Goal: Information Seeking & Learning: Learn about a topic

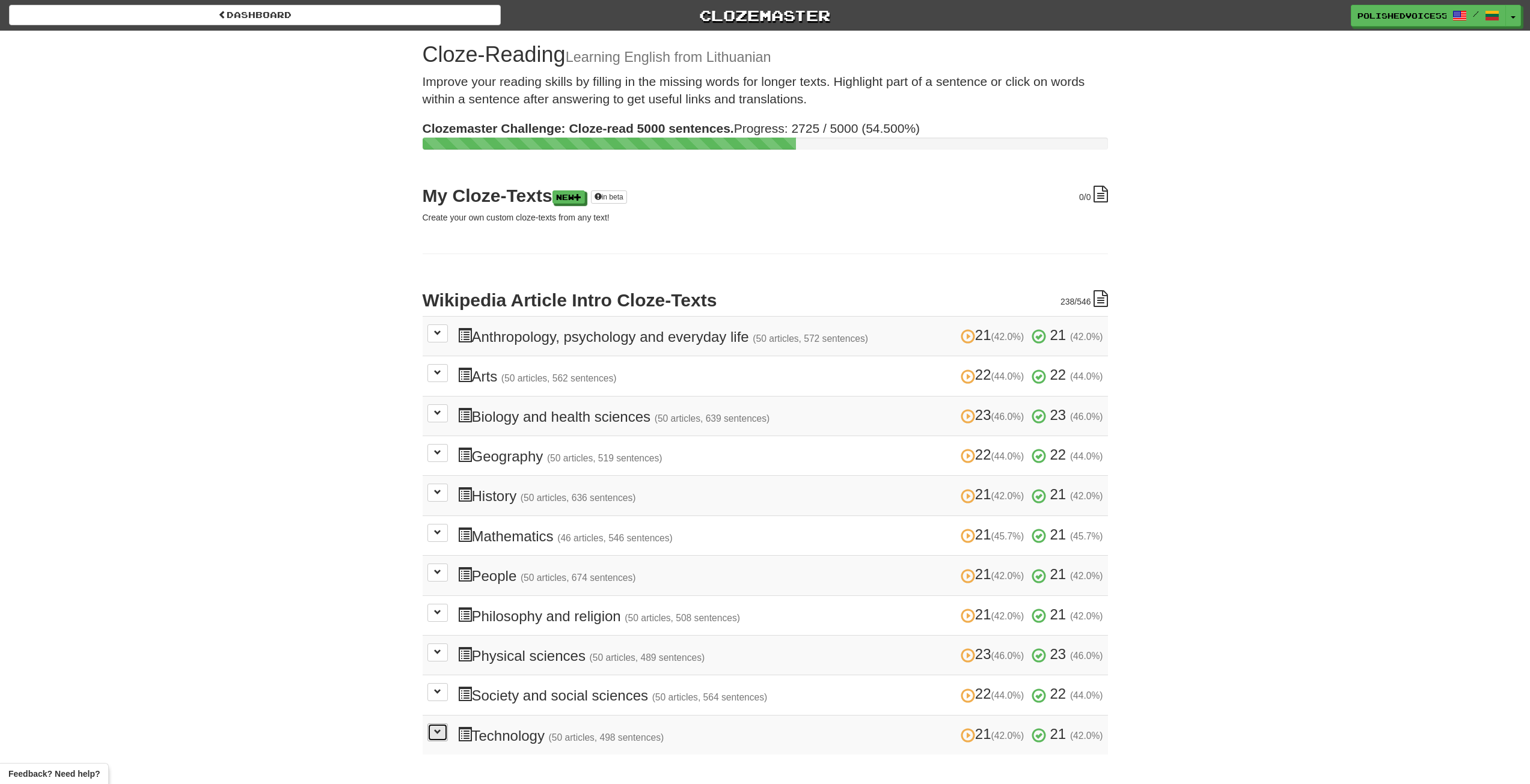
click at [441, 737] on button at bounding box center [438, 732] width 20 height 18
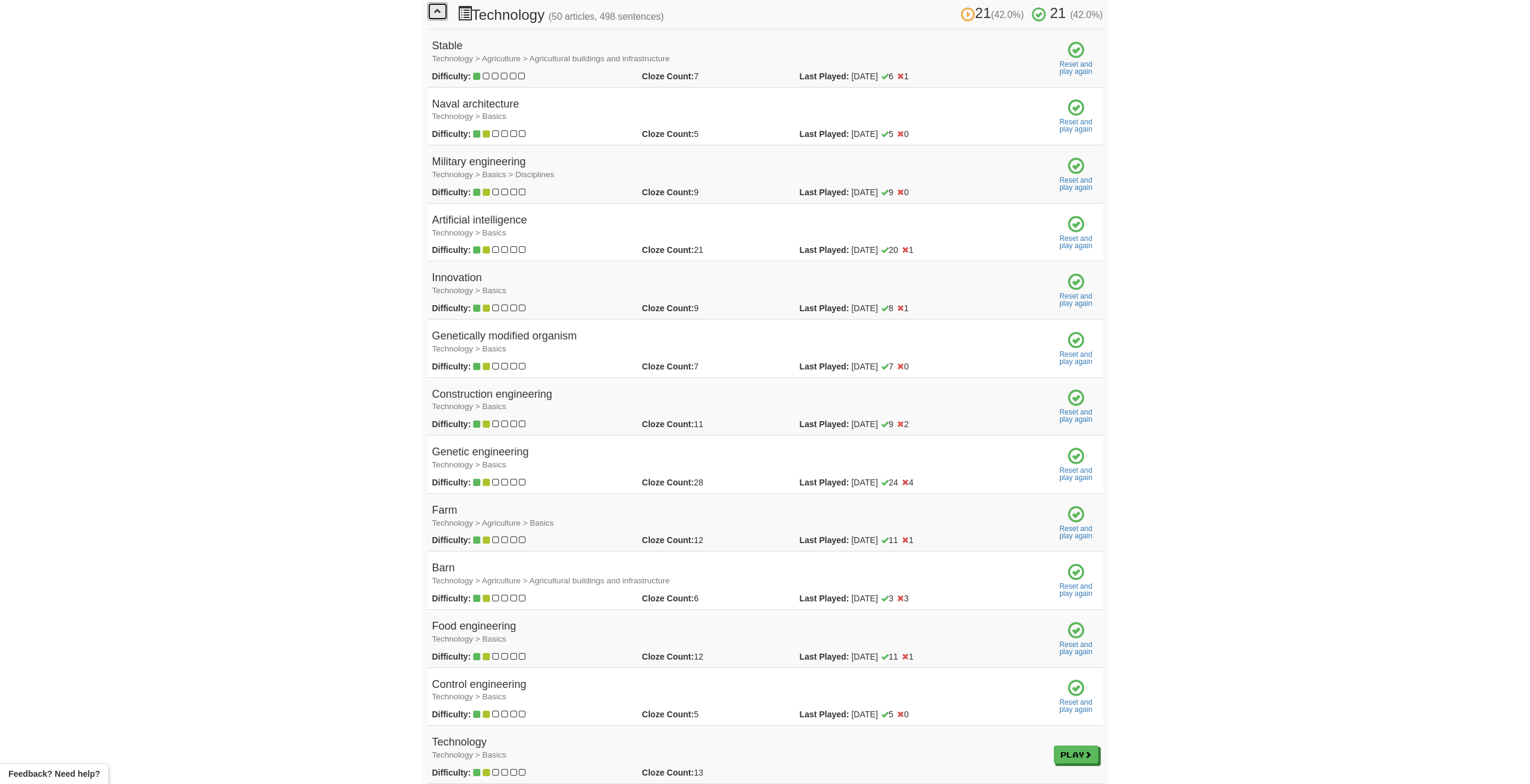
scroll to position [901, 0]
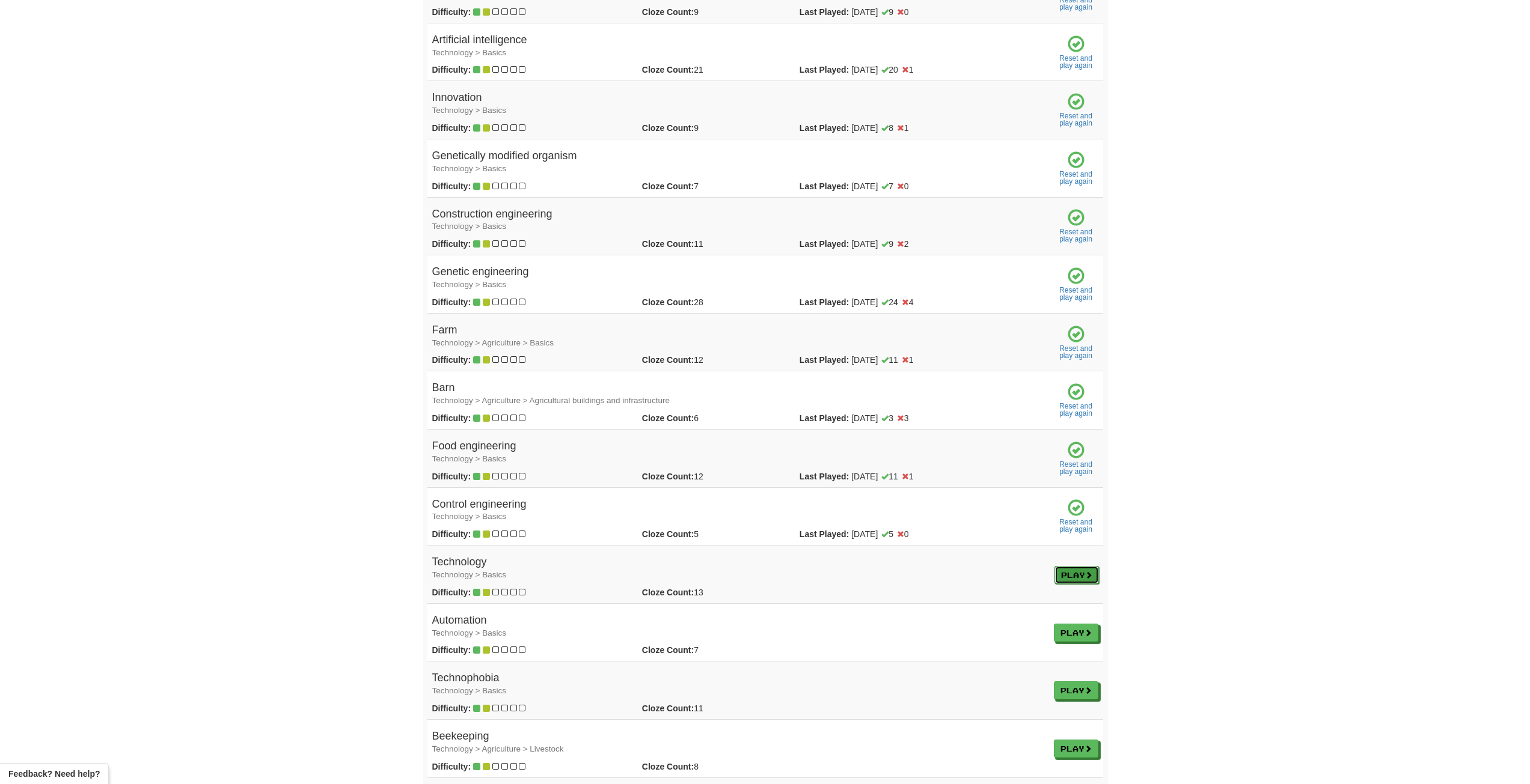
click at [1084, 579] on link "Play" at bounding box center [1077, 575] width 45 height 18
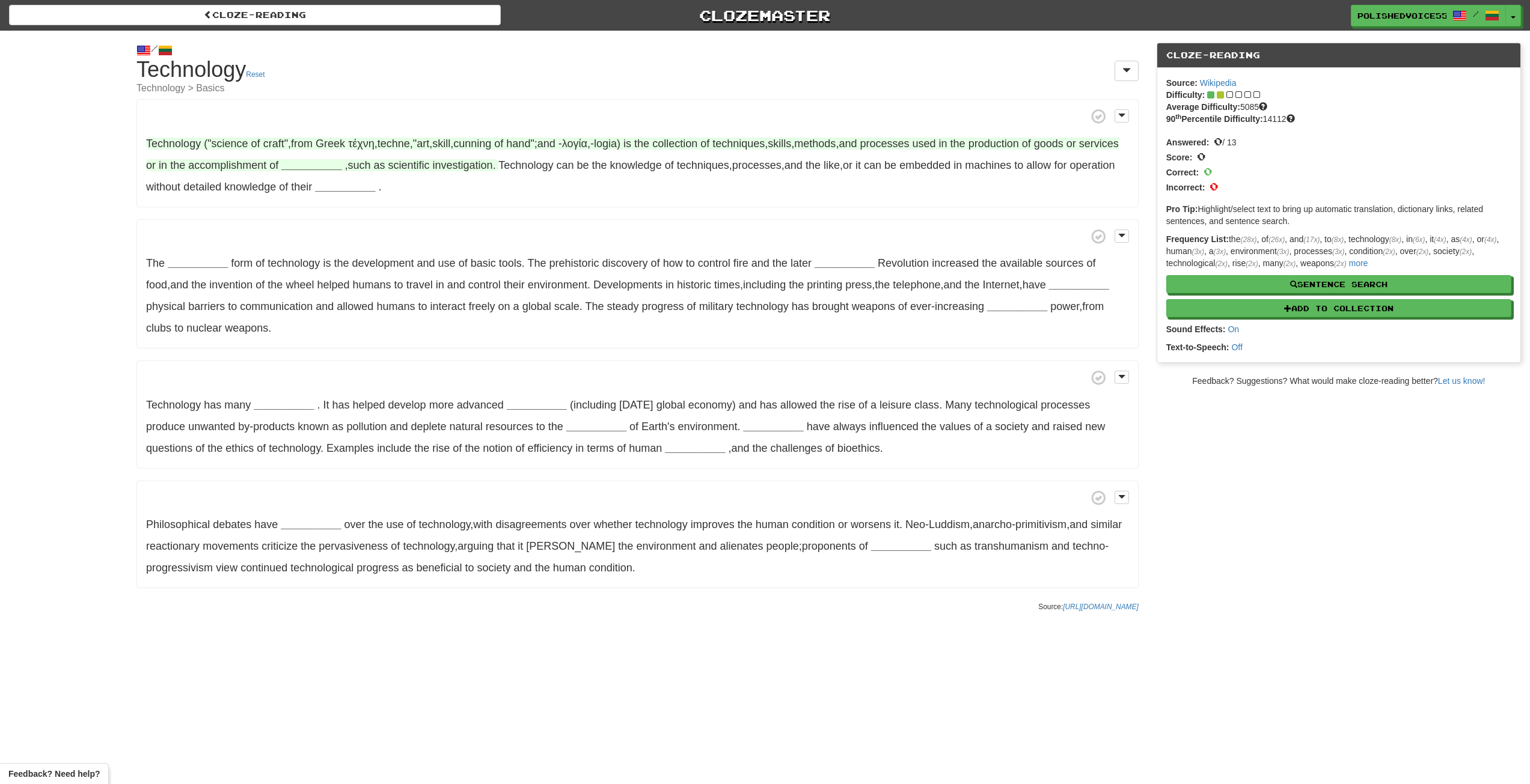
click at [341, 164] on strong "__________" at bounding box center [311, 165] width 60 height 12
click at [368, 255] on button "objectives" at bounding box center [354, 255] width 70 height 26
click at [375, 186] on strong "__________" at bounding box center [345, 187] width 60 height 12
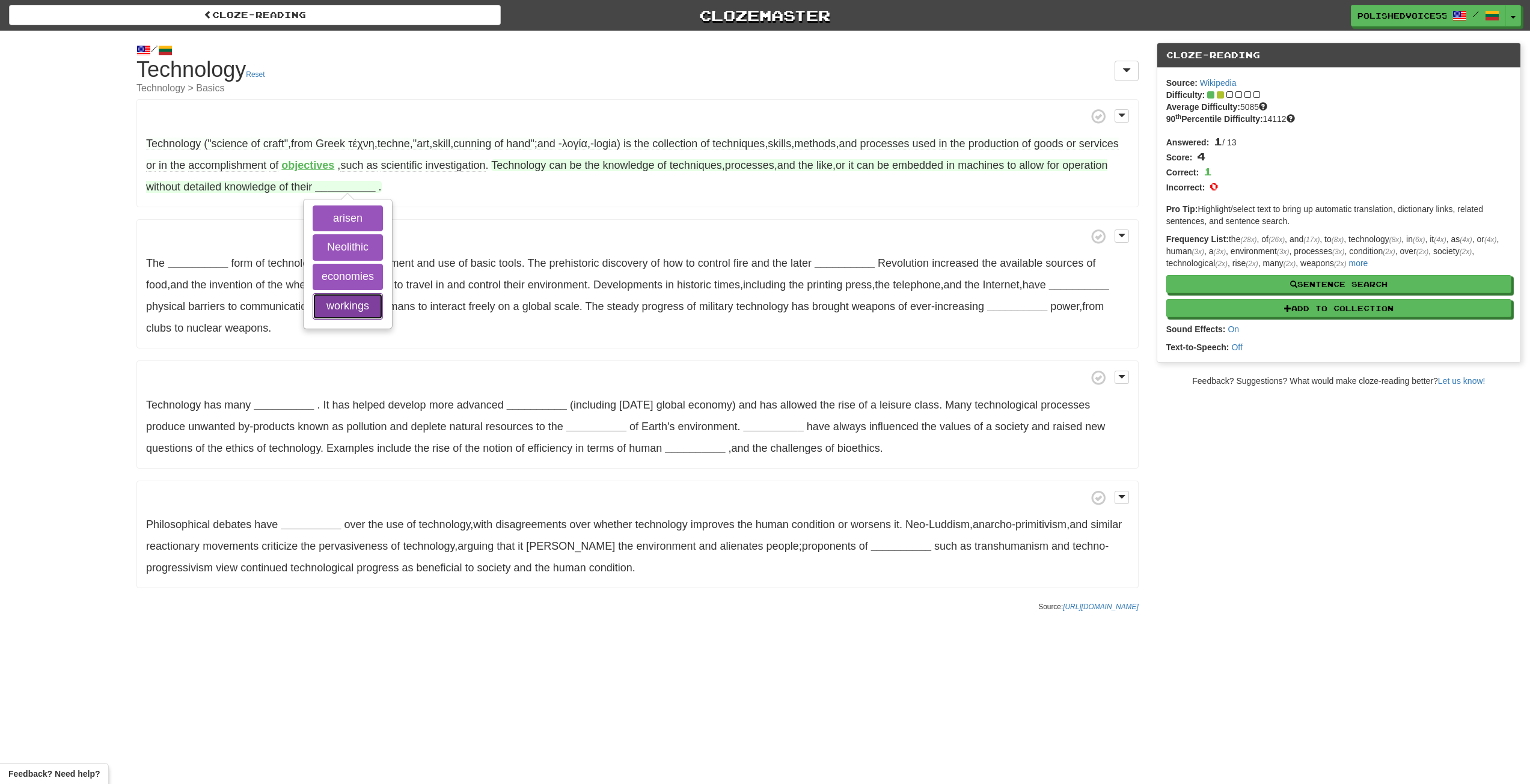
click at [383, 306] on button "workings" at bounding box center [348, 306] width 70 height 26
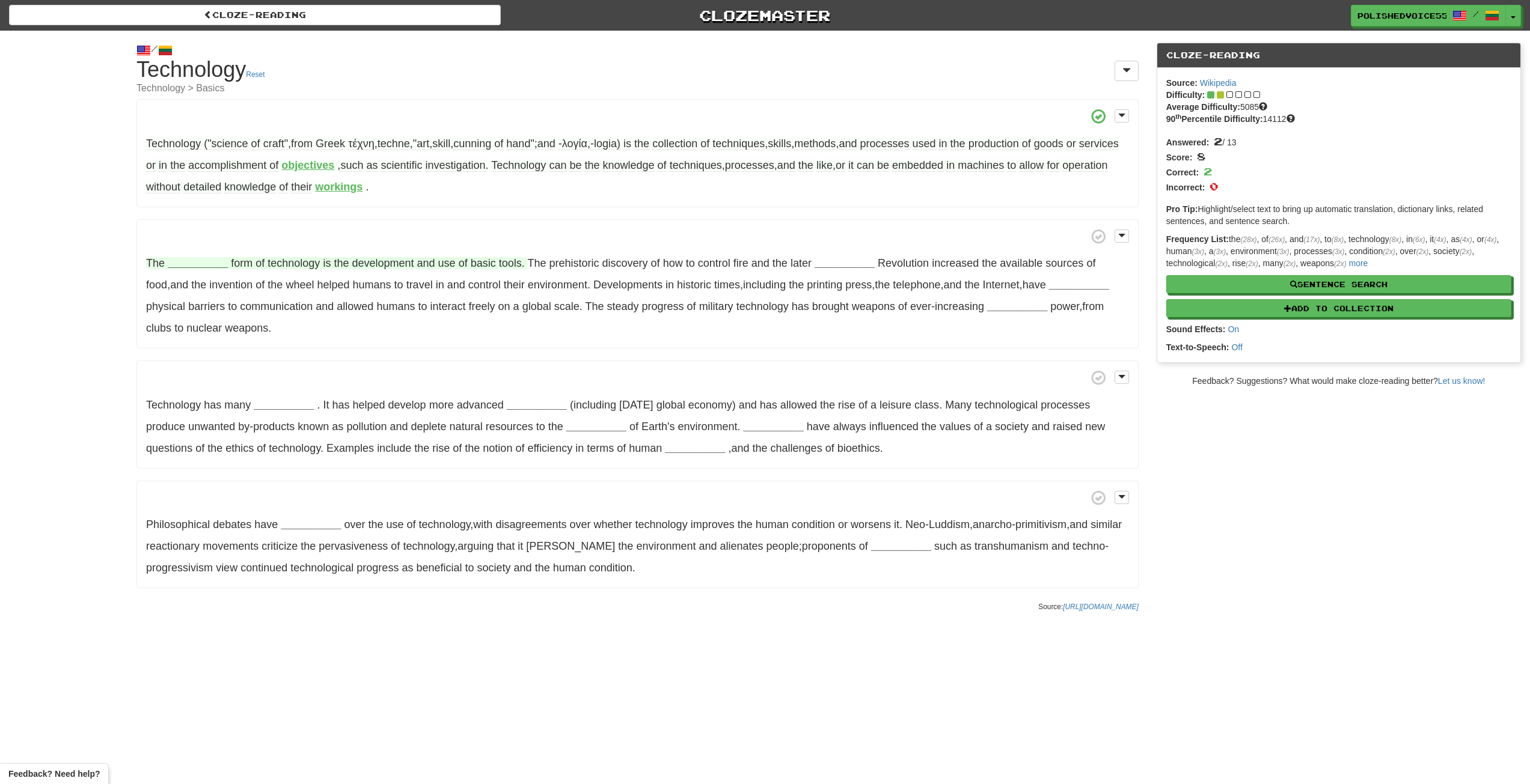
click at [212, 266] on strong "__________" at bounding box center [198, 263] width 60 height 12
click at [221, 346] on button "simplest" at bounding box center [197, 353] width 73 height 26
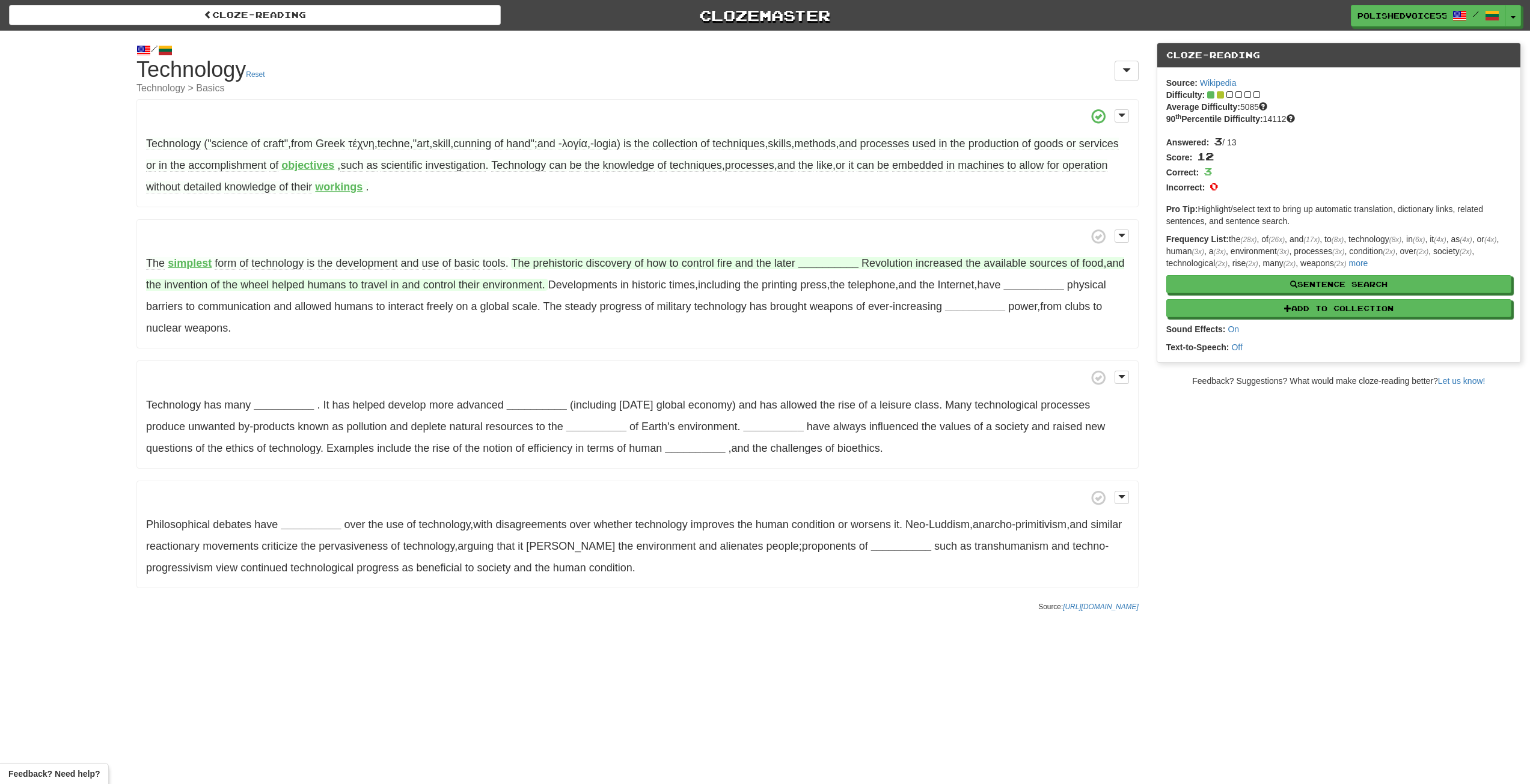
click at [827, 263] on strong "__________" at bounding box center [829, 263] width 60 height 12
click at [843, 324] on button "Productivity" at bounding box center [829, 324] width 74 height 26
click at [848, 290] on button "Neolithic" at bounding box center [829, 295] width 74 height 26
click at [1046, 286] on strong "__________" at bounding box center [1016, 285] width 60 height 12
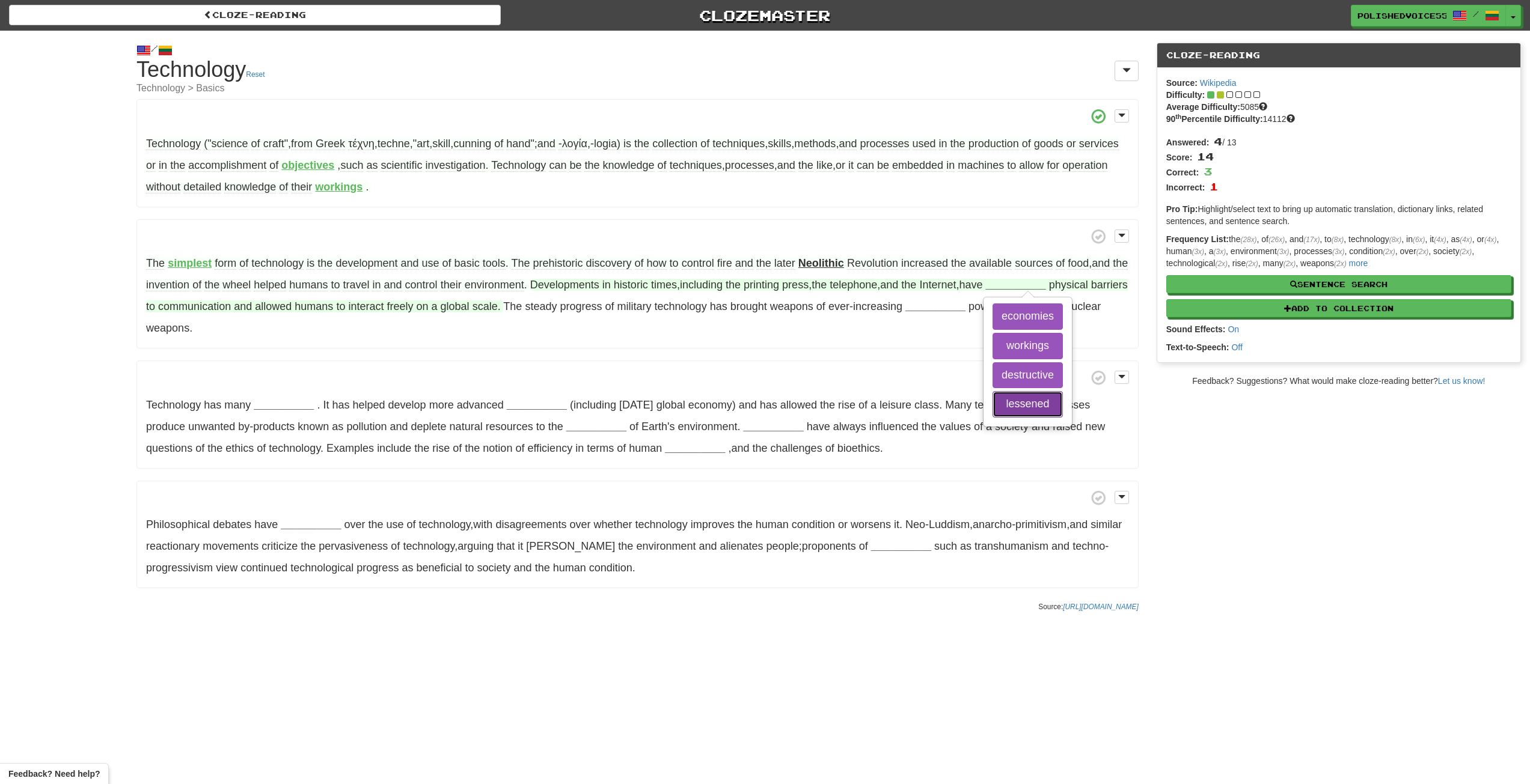
click at [1058, 395] on button "lessened" at bounding box center [1028, 404] width 70 height 26
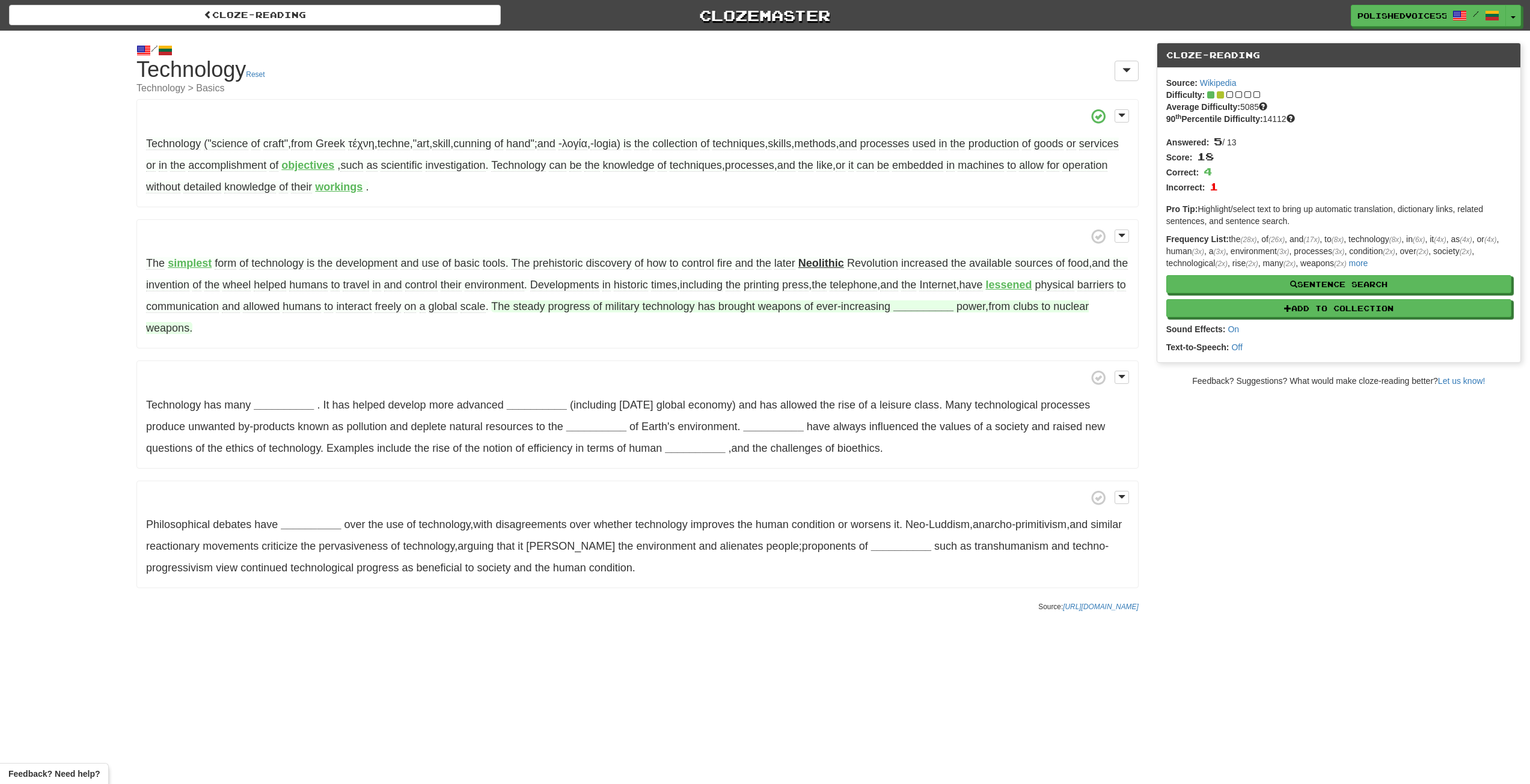
click at [954, 310] on strong "__________" at bounding box center [924, 306] width 60 height 12
click at [958, 431] on button "destructive" at bounding box center [923, 425] width 70 height 26
click at [1036, 305] on span "clubs" at bounding box center [1023, 307] width 26 height 13
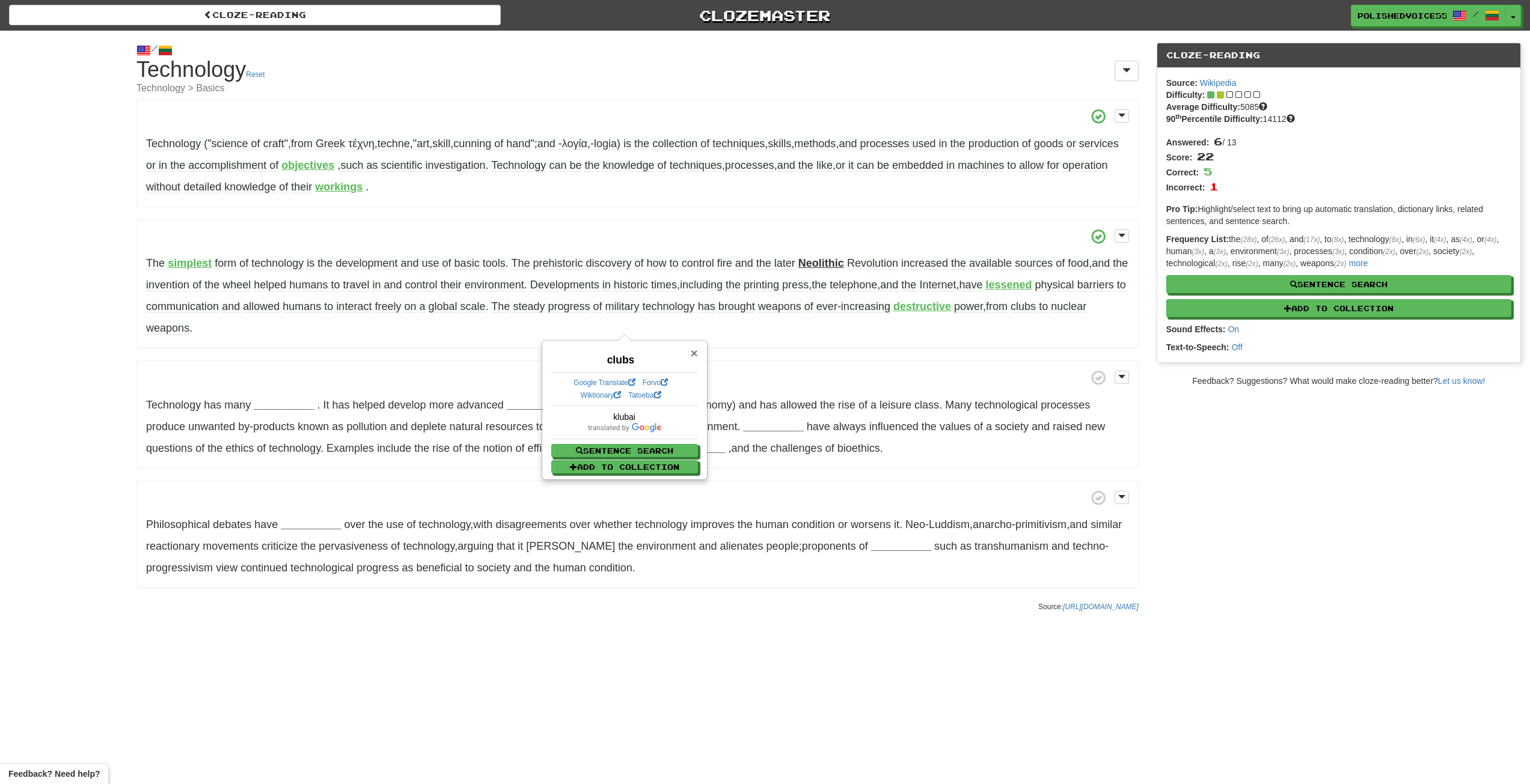
click at [694, 349] on span "×" at bounding box center [693, 353] width 7 height 14
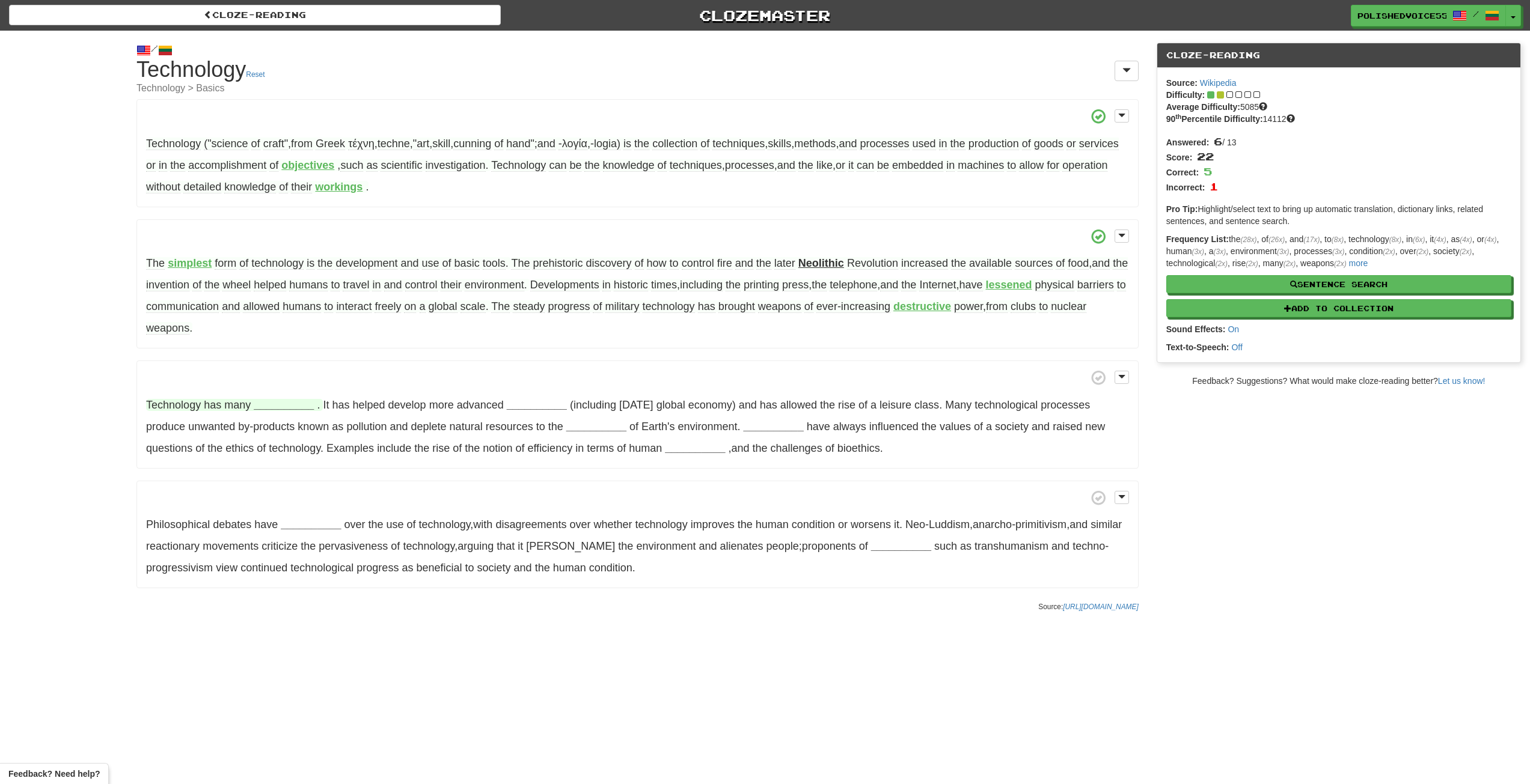
click at [291, 408] on strong "__________" at bounding box center [283, 404] width 60 height 12
click at [289, 520] on button "ideologies" at bounding box center [284, 524] width 67 height 26
click at [292, 462] on button "effects" at bounding box center [284, 465] width 67 height 26
click at [519, 405] on strong "__________" at bounding box center [511, 404] width 60 height 12
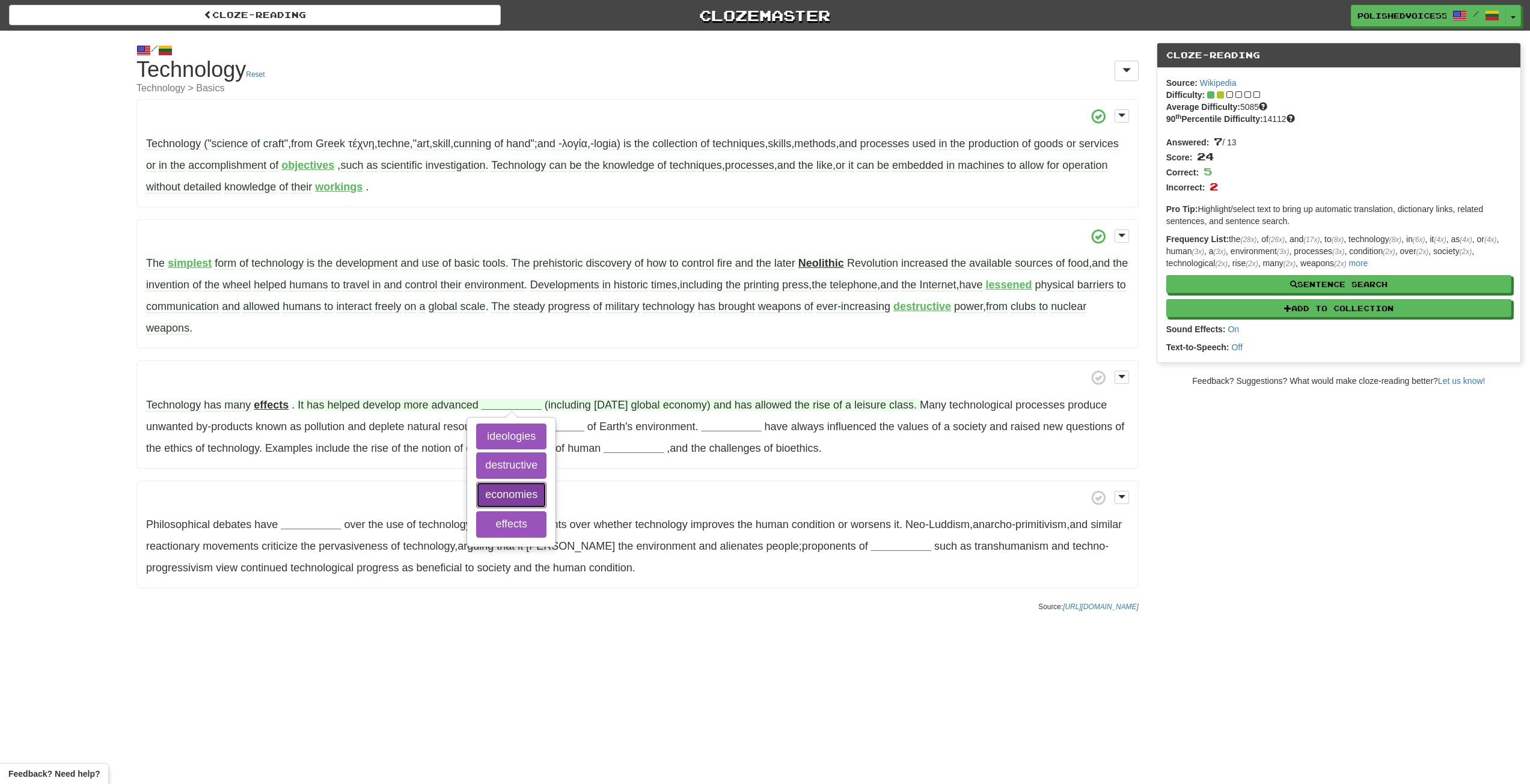
click at [534, 499] on button "economies" at bounding box center [511, 494] width 70 height 26
click at [874, 404] on span "leisure" at bounding box center [867, 405] width 32 height 13
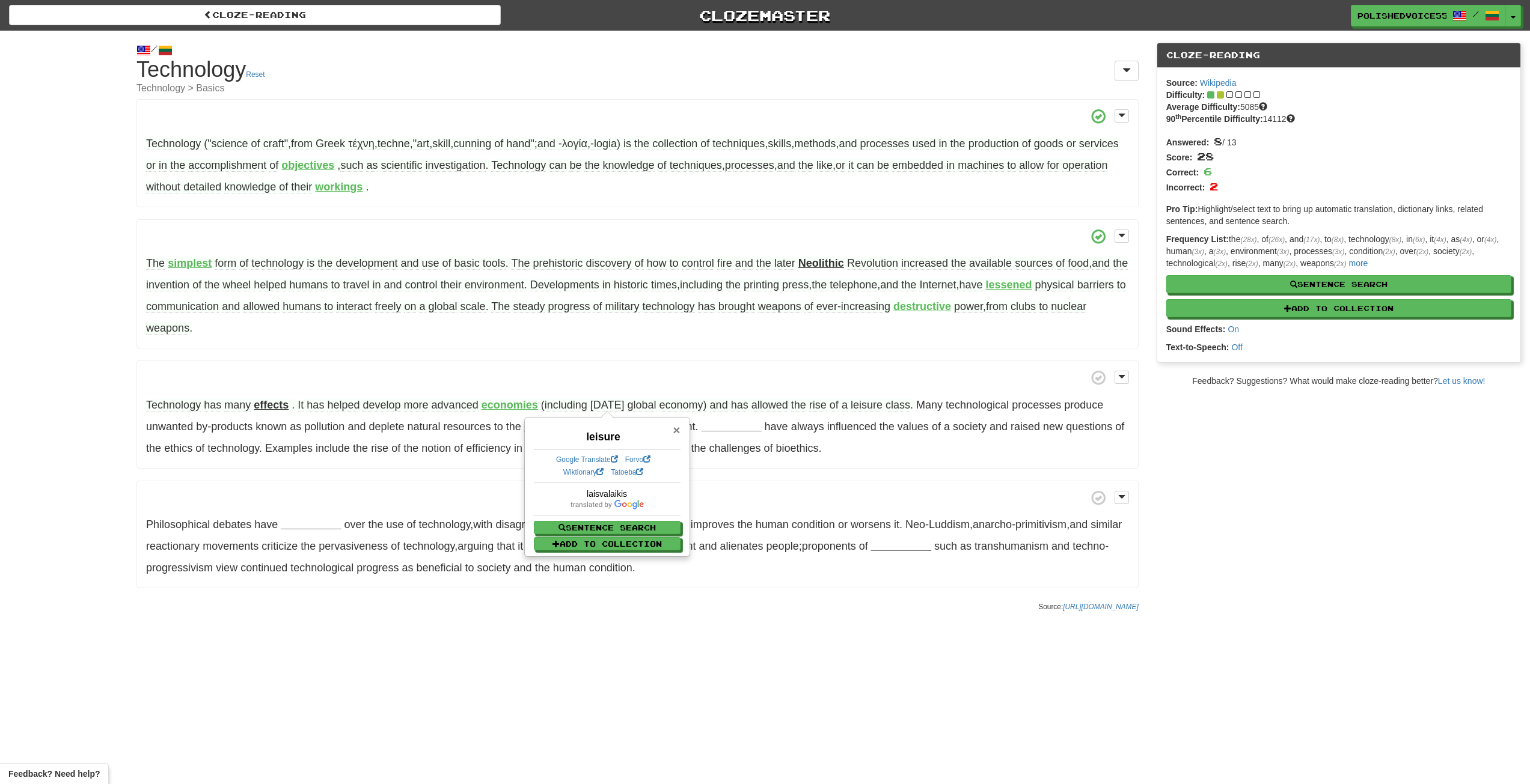
click at [678, 425] on span "×" at bounding box center [676, 430] width 7 height 14
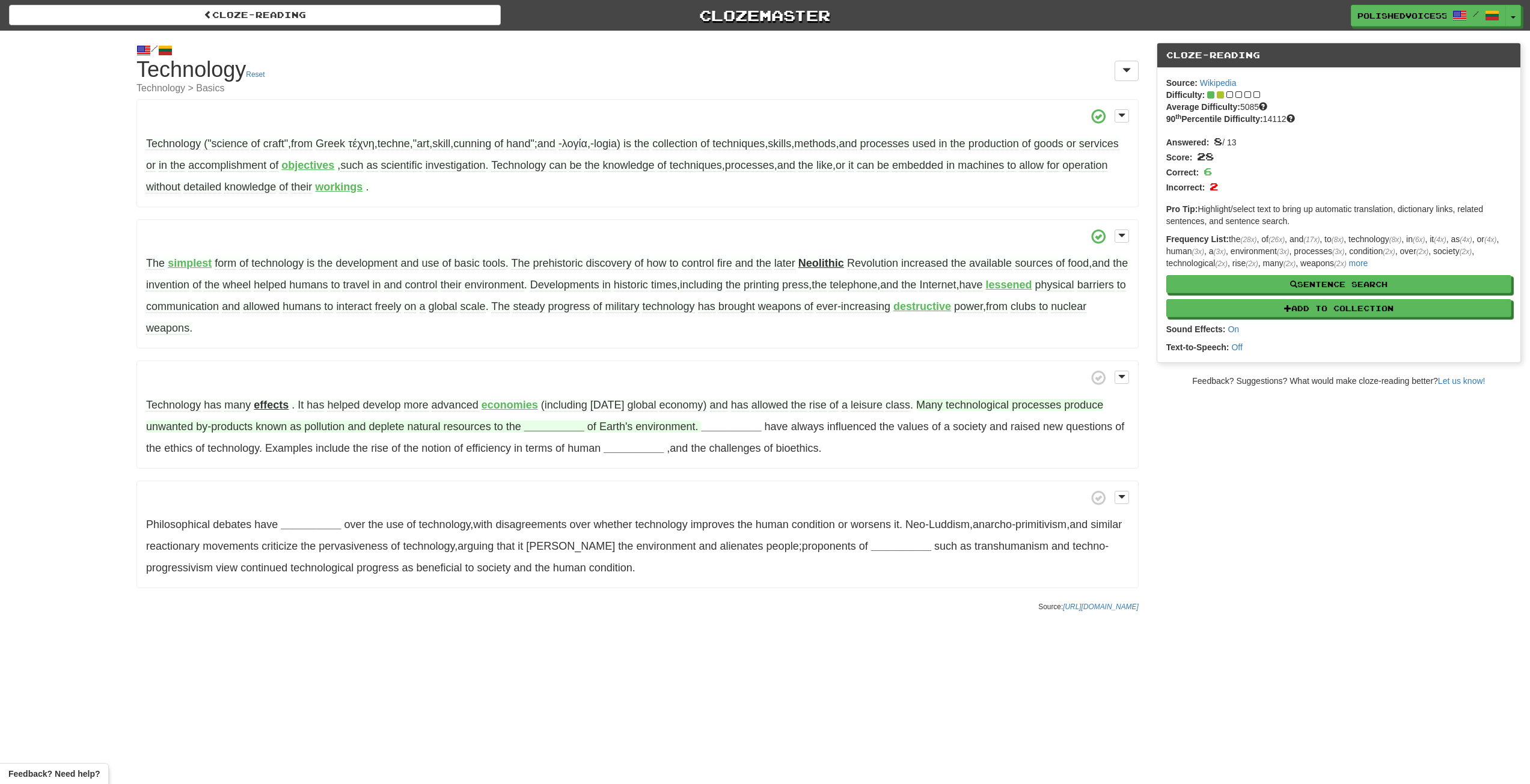
click at [574, 428] on strong "__________" at bounding box center [554, 426] width 60 height 12
click at [575, 545] on button "detriment" at bounding box center [554, 545] width 63 height 26
click at [728, 426] on strong "__________" at bounding box center [720, 426] width 60 height 12
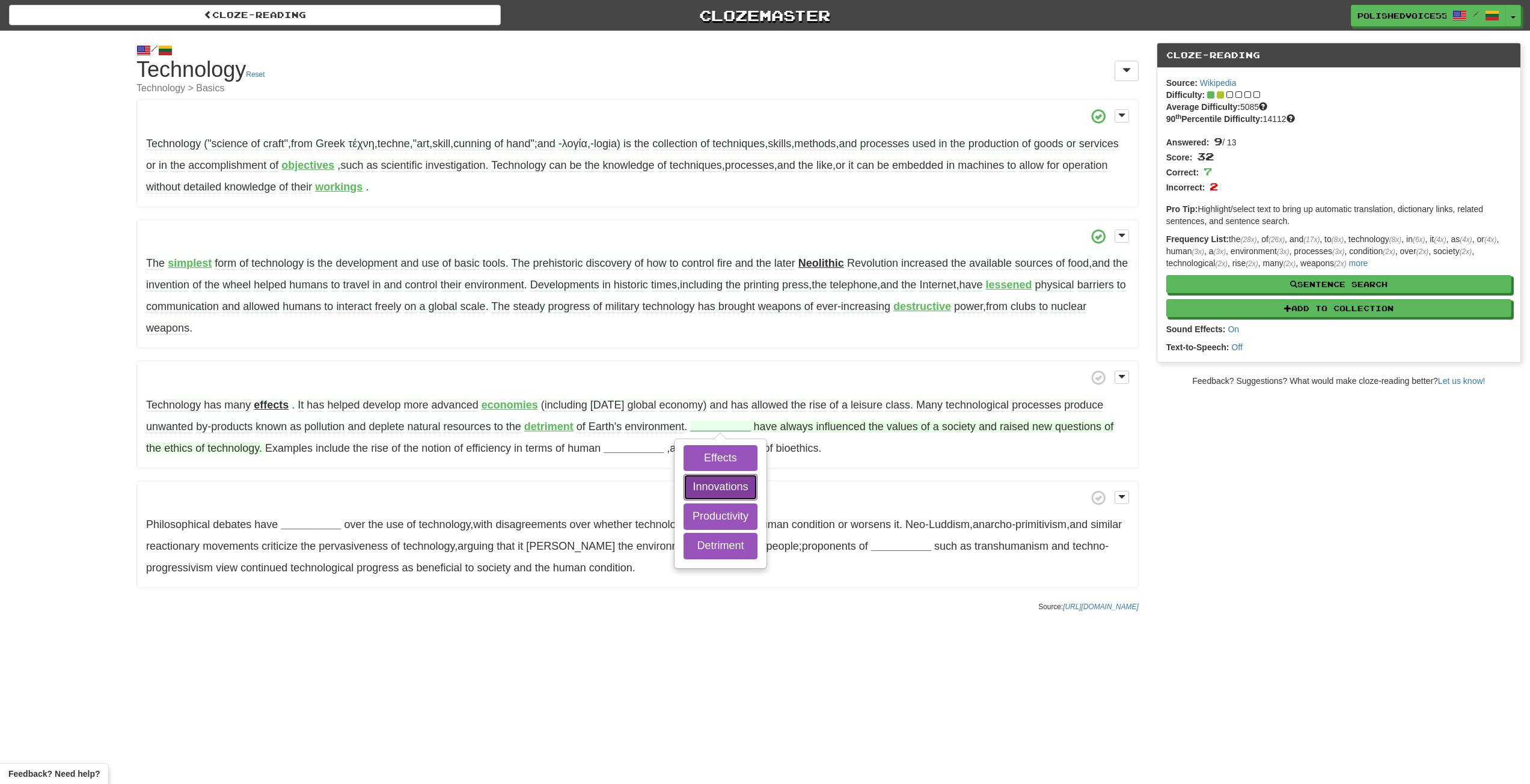
click at [719, 480] on button "Innovations" at bounding box center [721, 487] width 74 height 26
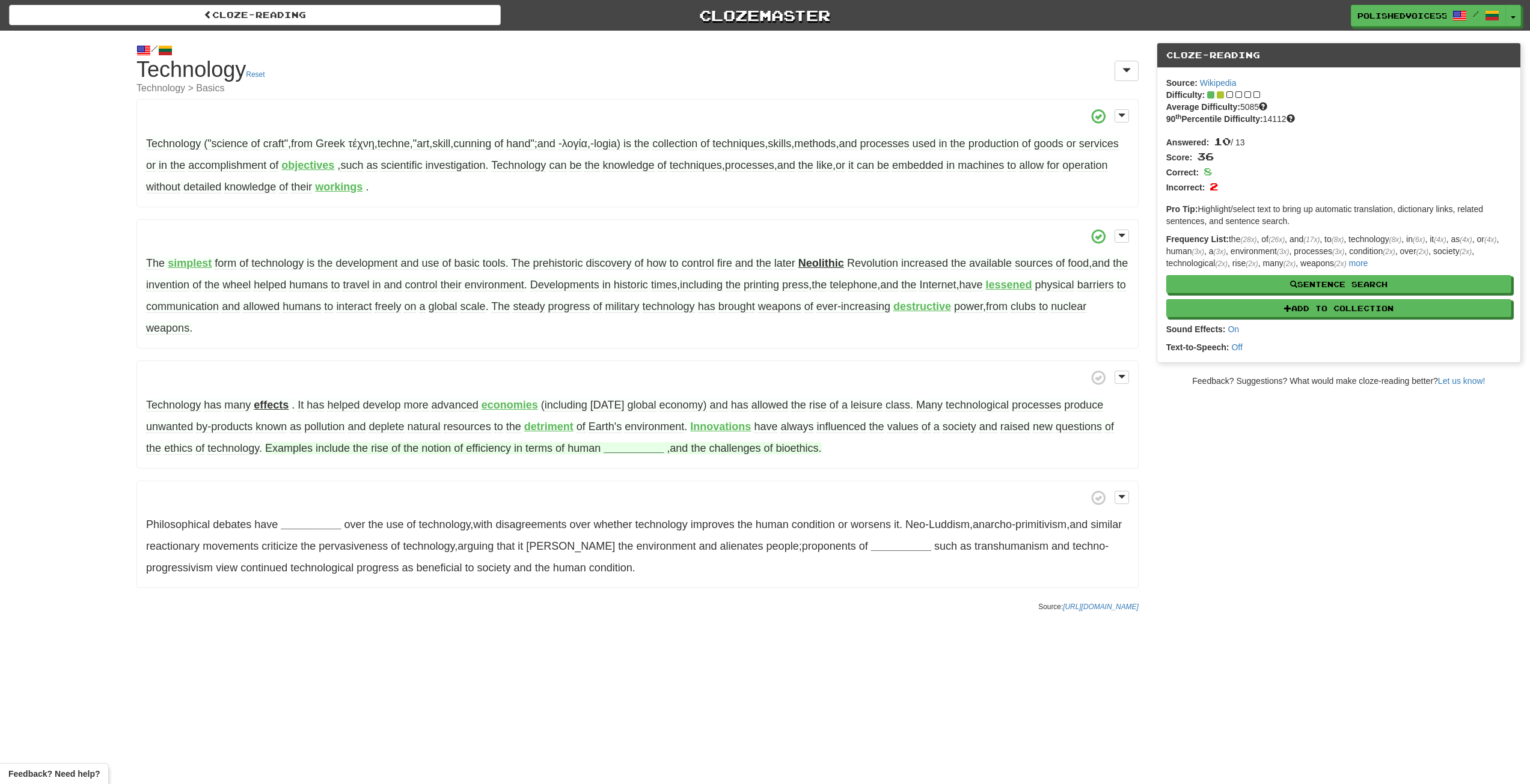
click at [624, 451] on strong "__________" at bounding box center [634, 448] width 60 height 12
click at [624, 512] on button "productivity" at bounding box center [634, 508] width 73 height 26
click at [315, 522] on strong "__________" at bounding box center [311, 524] width 60 height 12
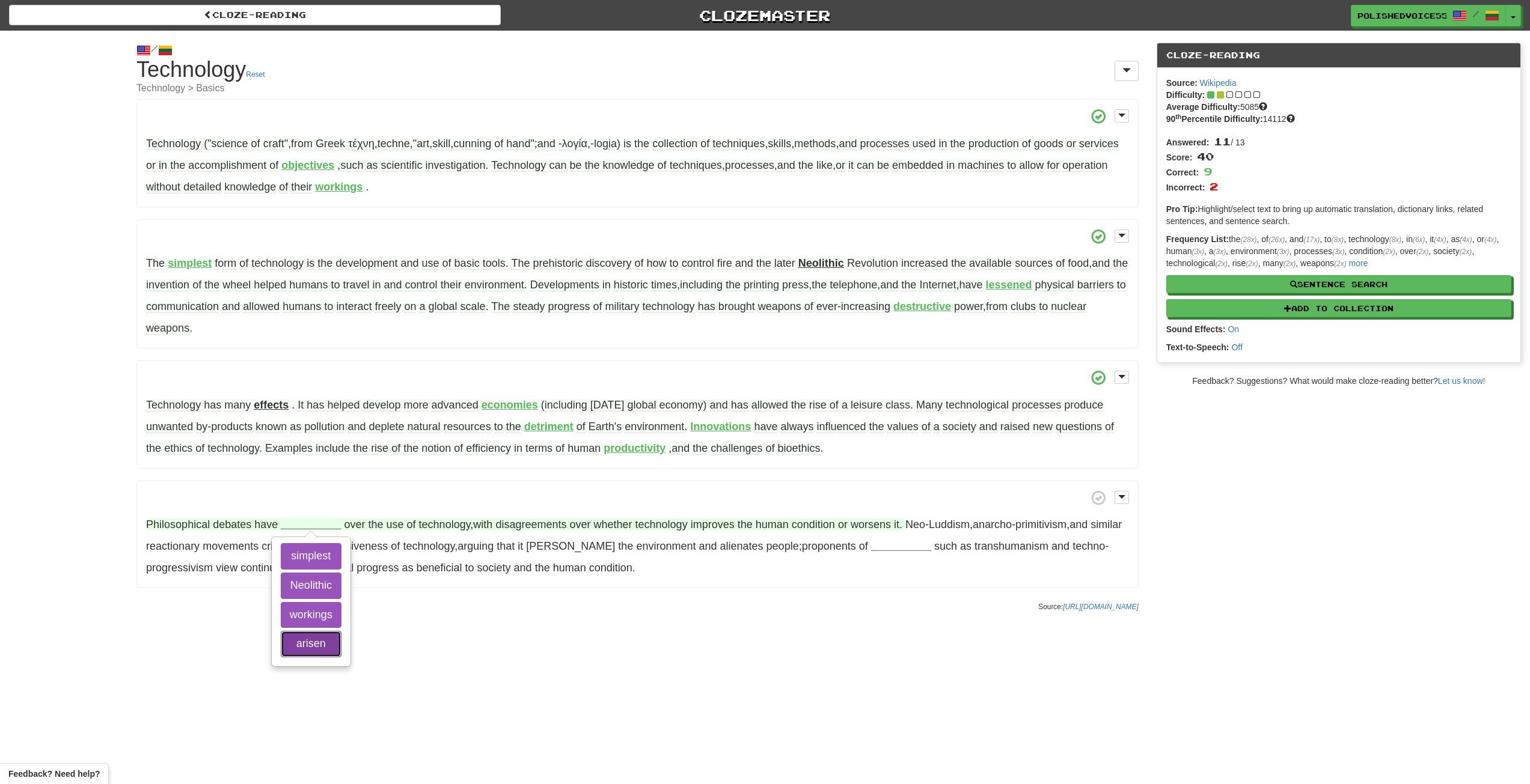
click at [315, 649] on button "arisen" at bounding box center [311, 644] width 61 height 26
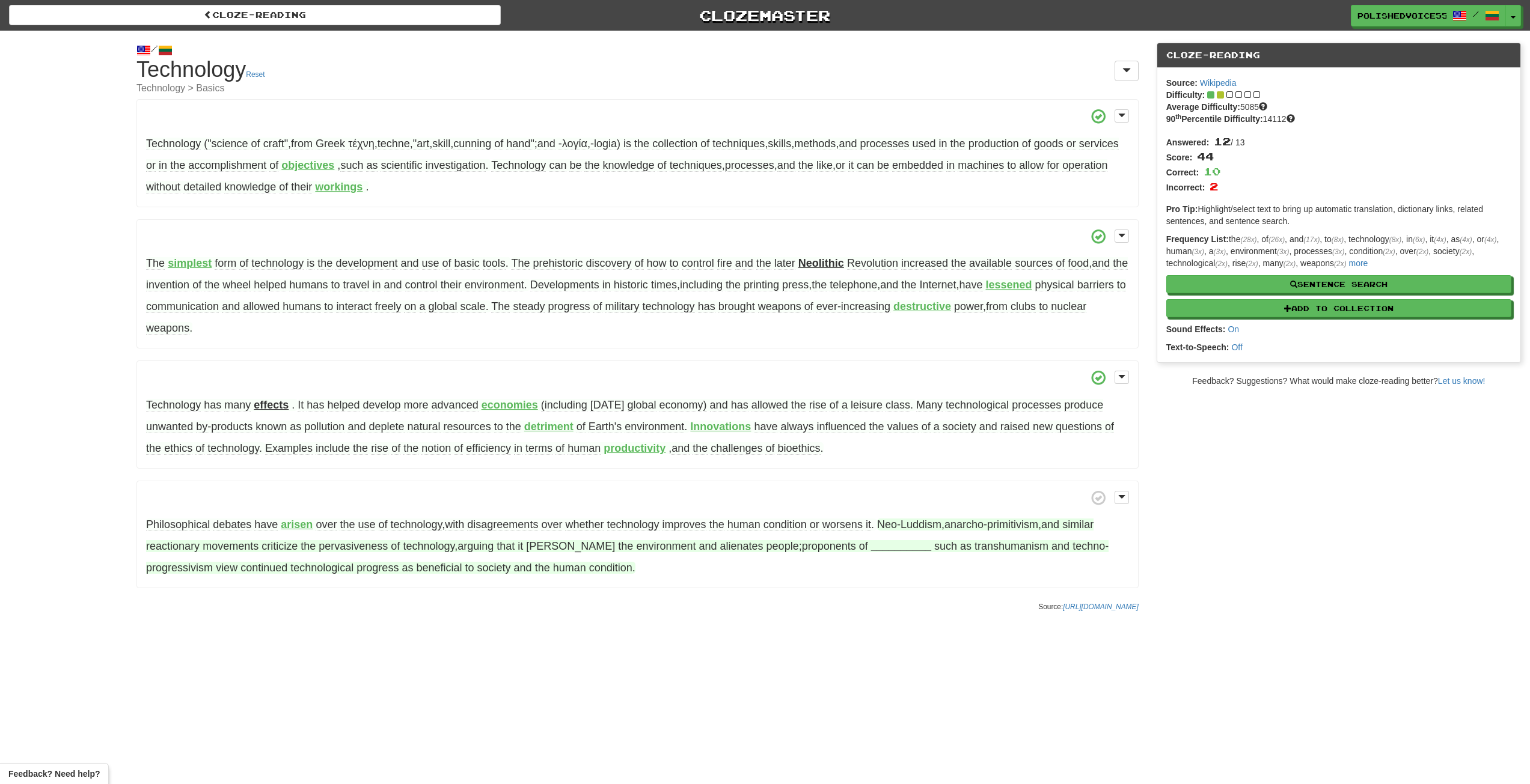
click at [871, 549] on strong "__________" at bounding box center [901, 546] width 60 height 12
click at [843, 662] on button "ideologies" at bounding box center [845, 665] width 73 height 26
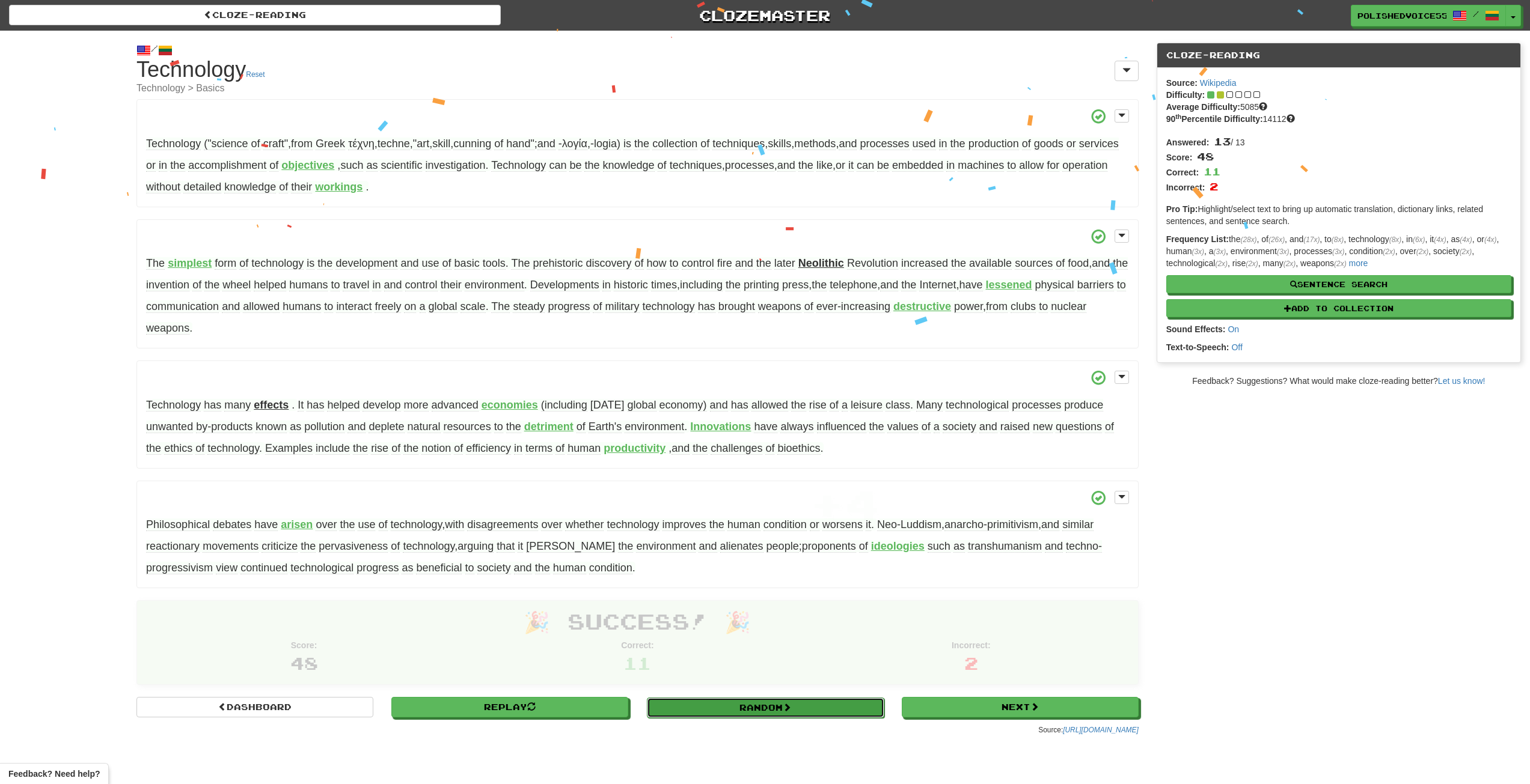
click at [769, 707] on link "Random" at bounding box center [765, 708] width 237 height 20
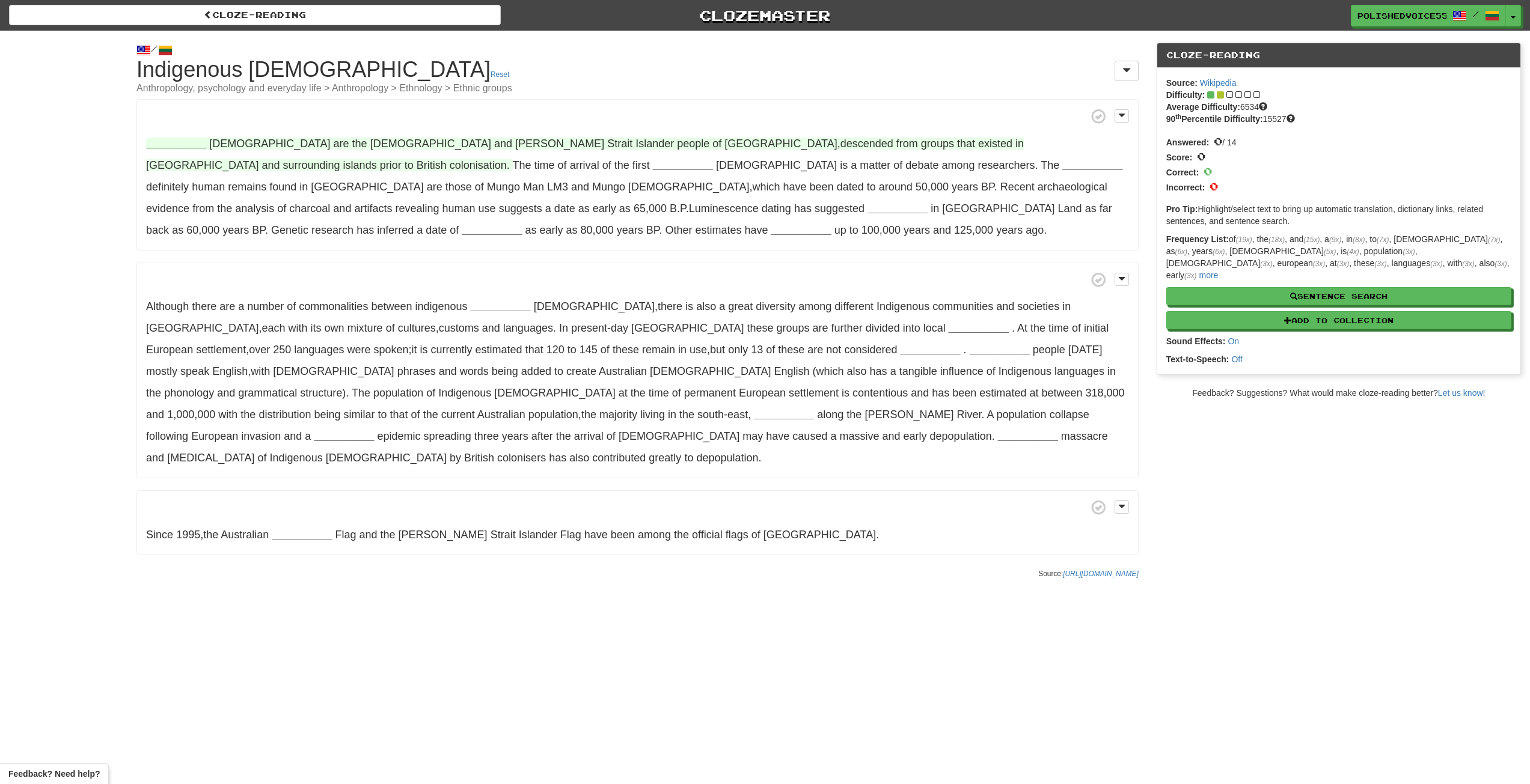
click at [171, 144] on strong "__________" at bounding box center [176, 144] width 60 height 12
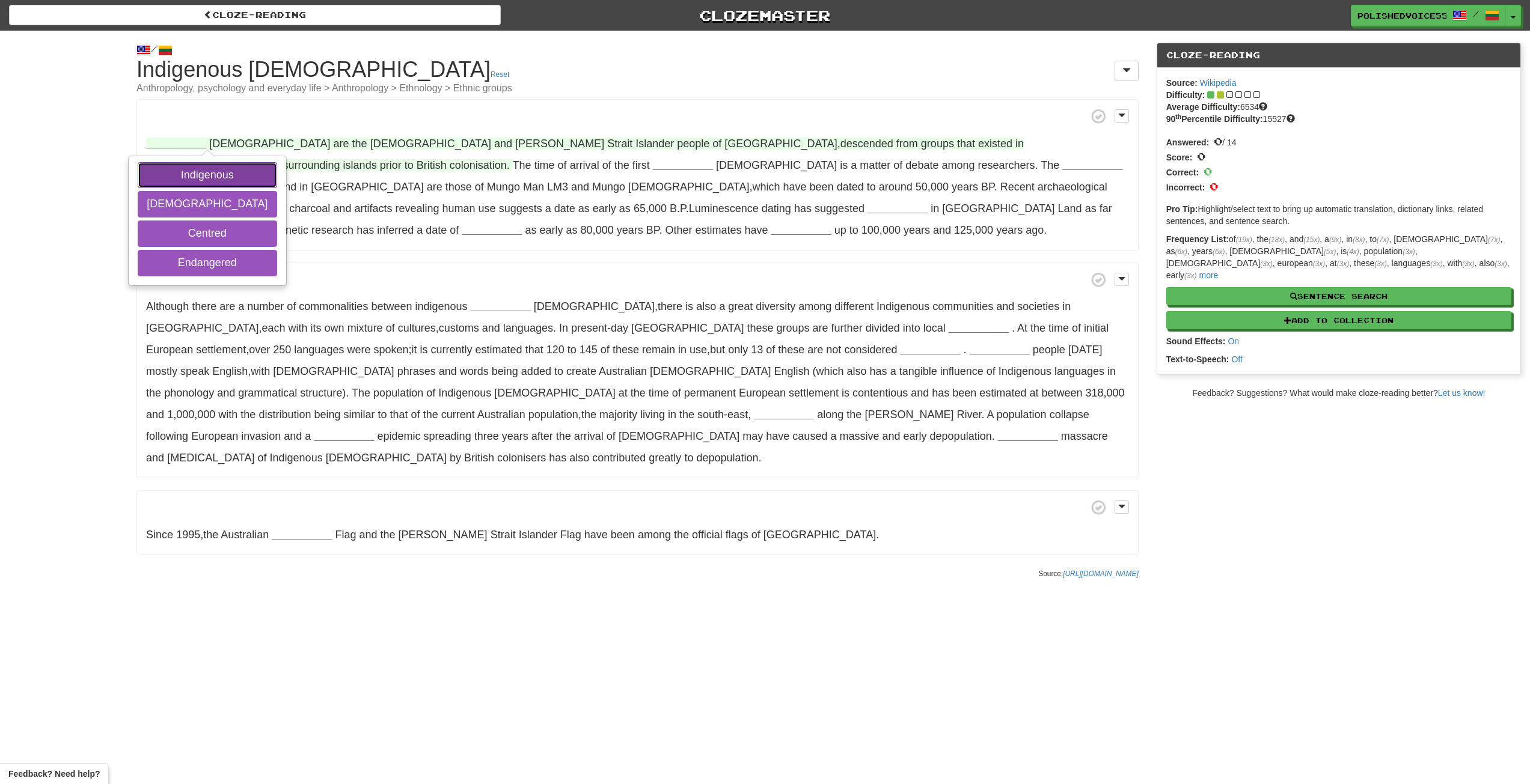
click at [178, 177] on button "Indigenous" at bounding box center [207, 175] width 139 height 26
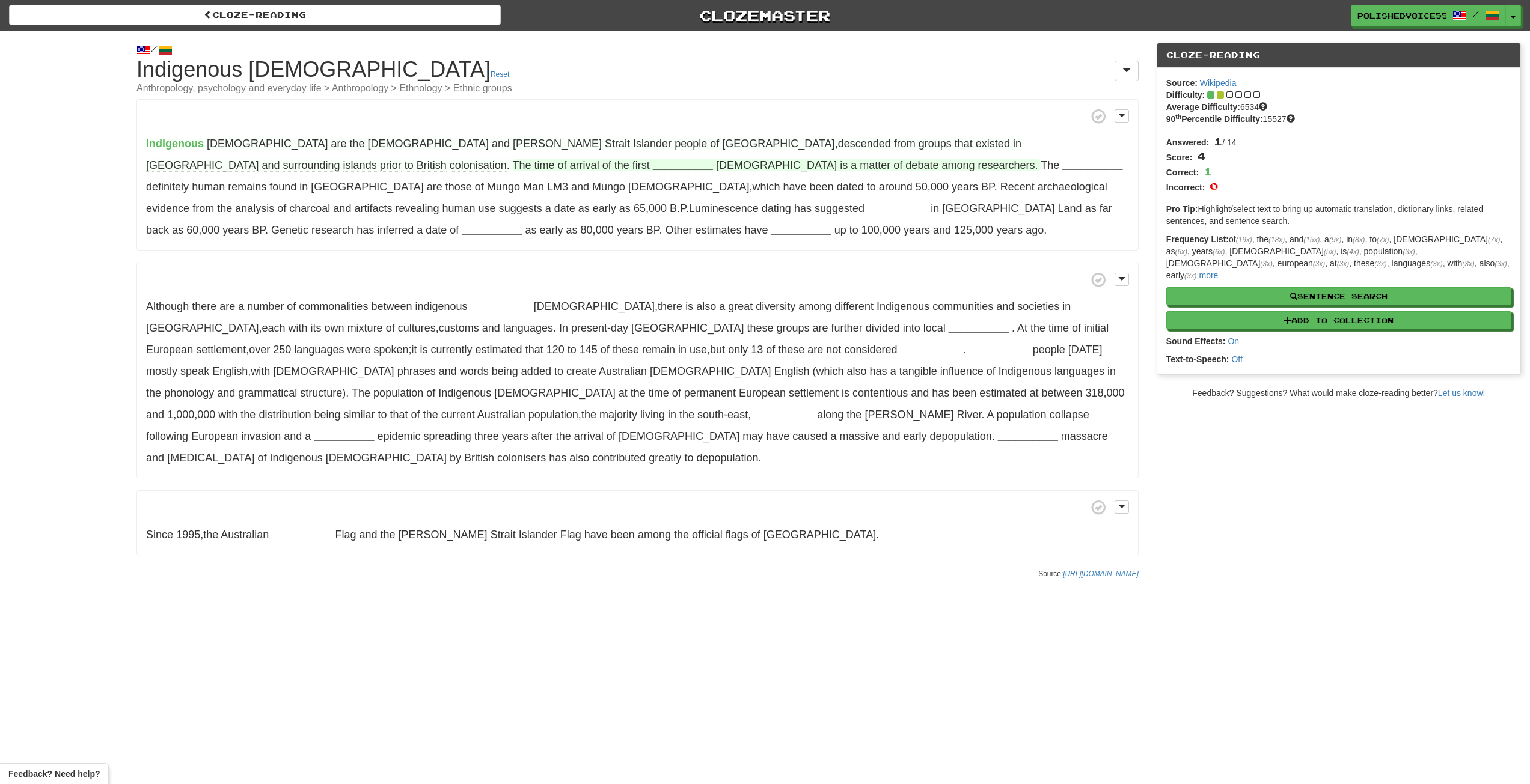
click at [653, 165] on strong "__________" at bounding box center [683, 165] width 60 height 12
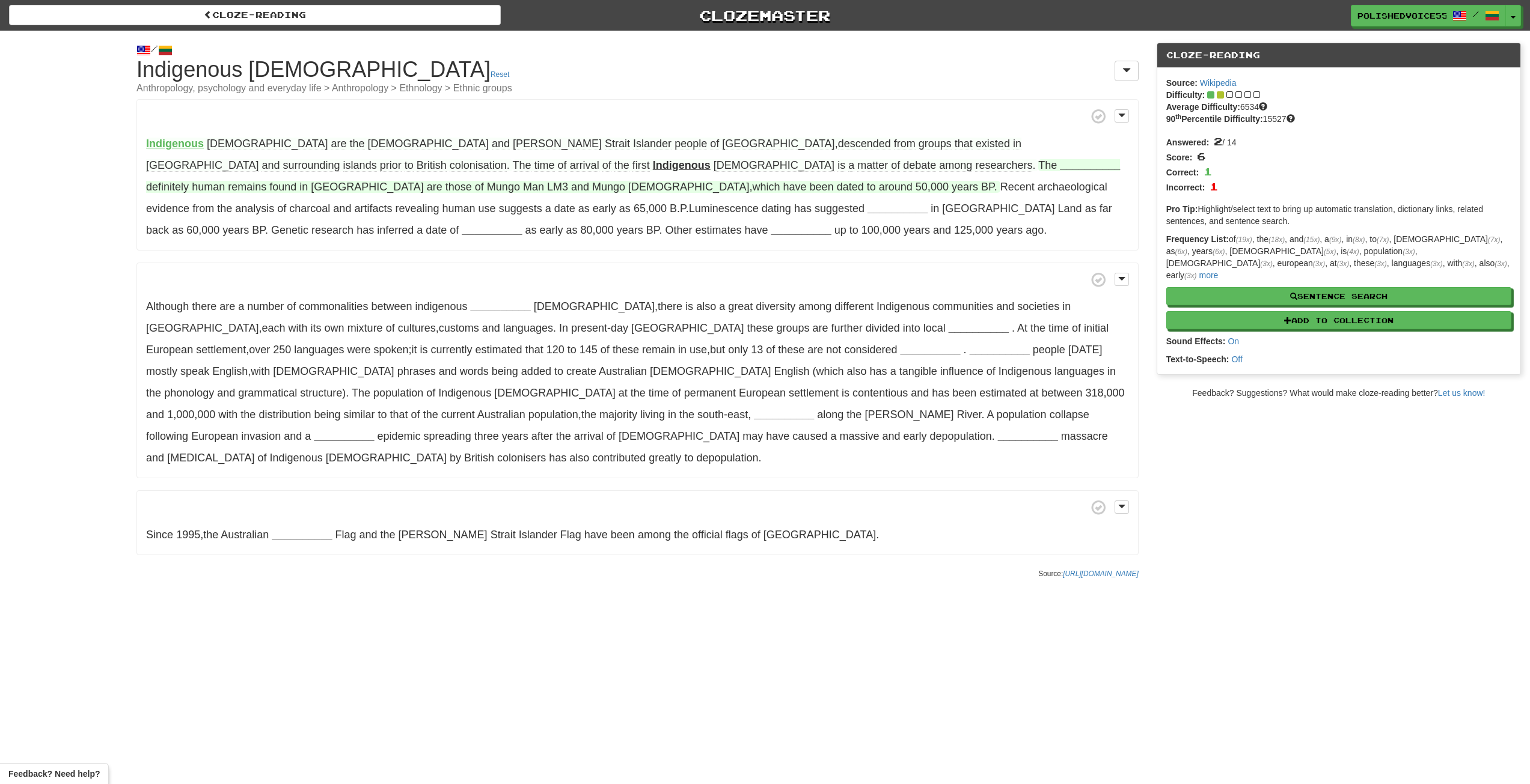
click at [1060, 169] on strong "__________" at bounding box center [1090, 165] width 60 height 12
click at [1051, 191] on button "earliest" at bounding box center [1090, 196] width 79 height 26
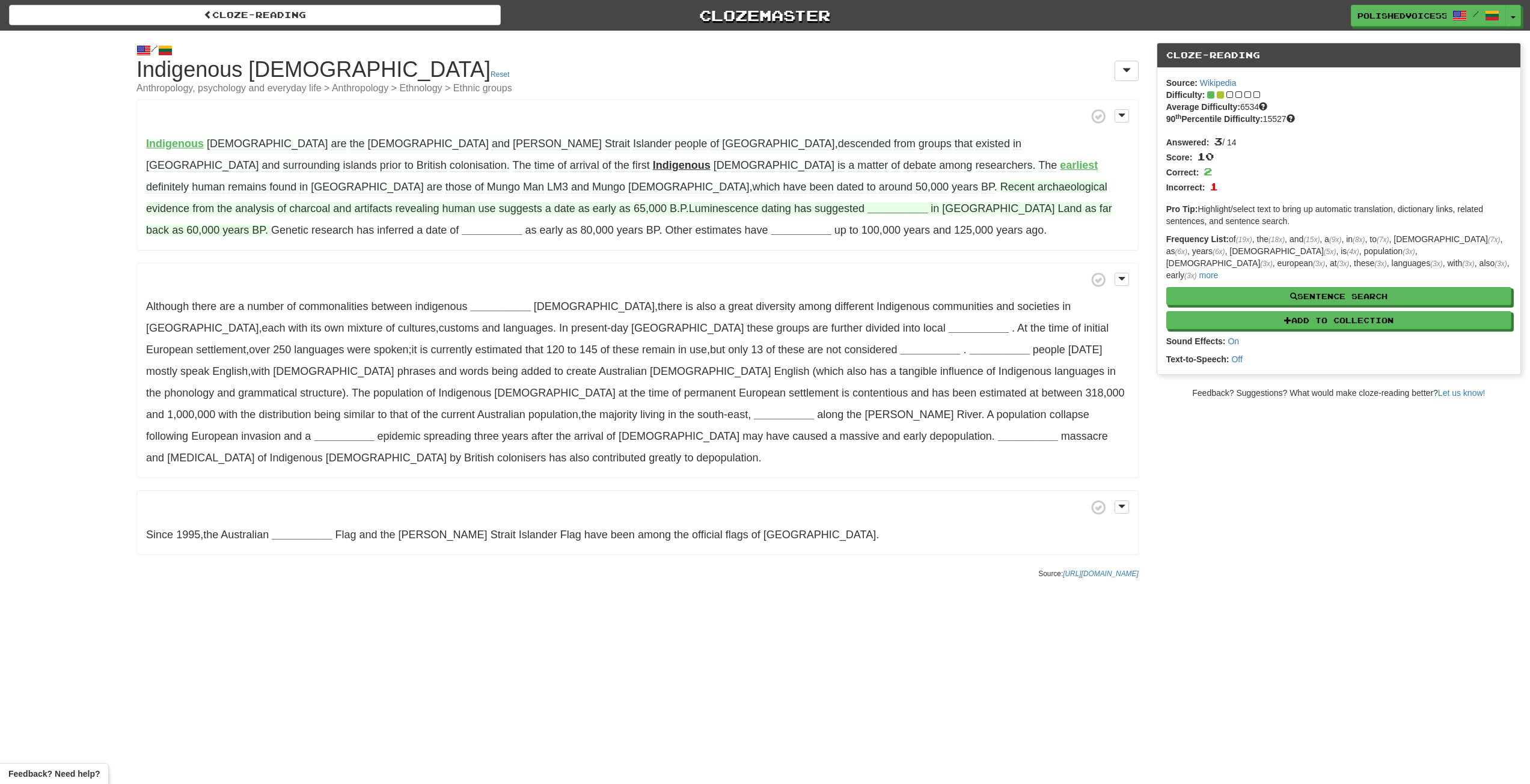
click at [867, 209] on strong "__________" at bounding box center [897, 208] width 60 height 12
click at [853, 240] on button "habitation" at bounding box center [906, 240] width 105 height 26
click at [522, 224] on strong "__________" at bounding box center [491, 230] width 60 height 12
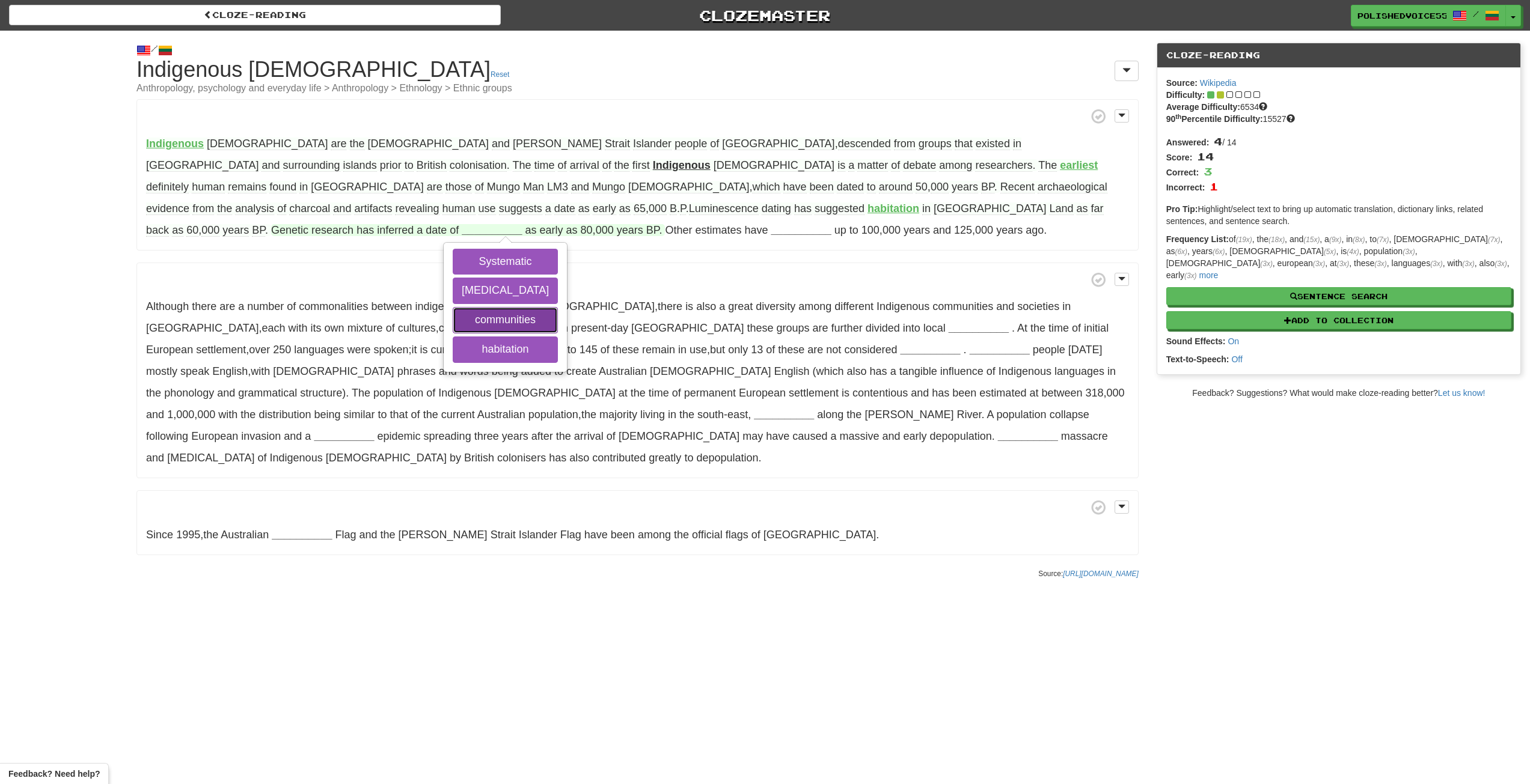
click at [558, 307] on button "communities" at bounding box center [505, 320] width 105 height 26
click at [558, 277] on button "smallpox" at bounding box center [505, 290] width 105 height 26
click at [558, 336] on button "habitation" at bounding box center [505, 349] width 105 height 26
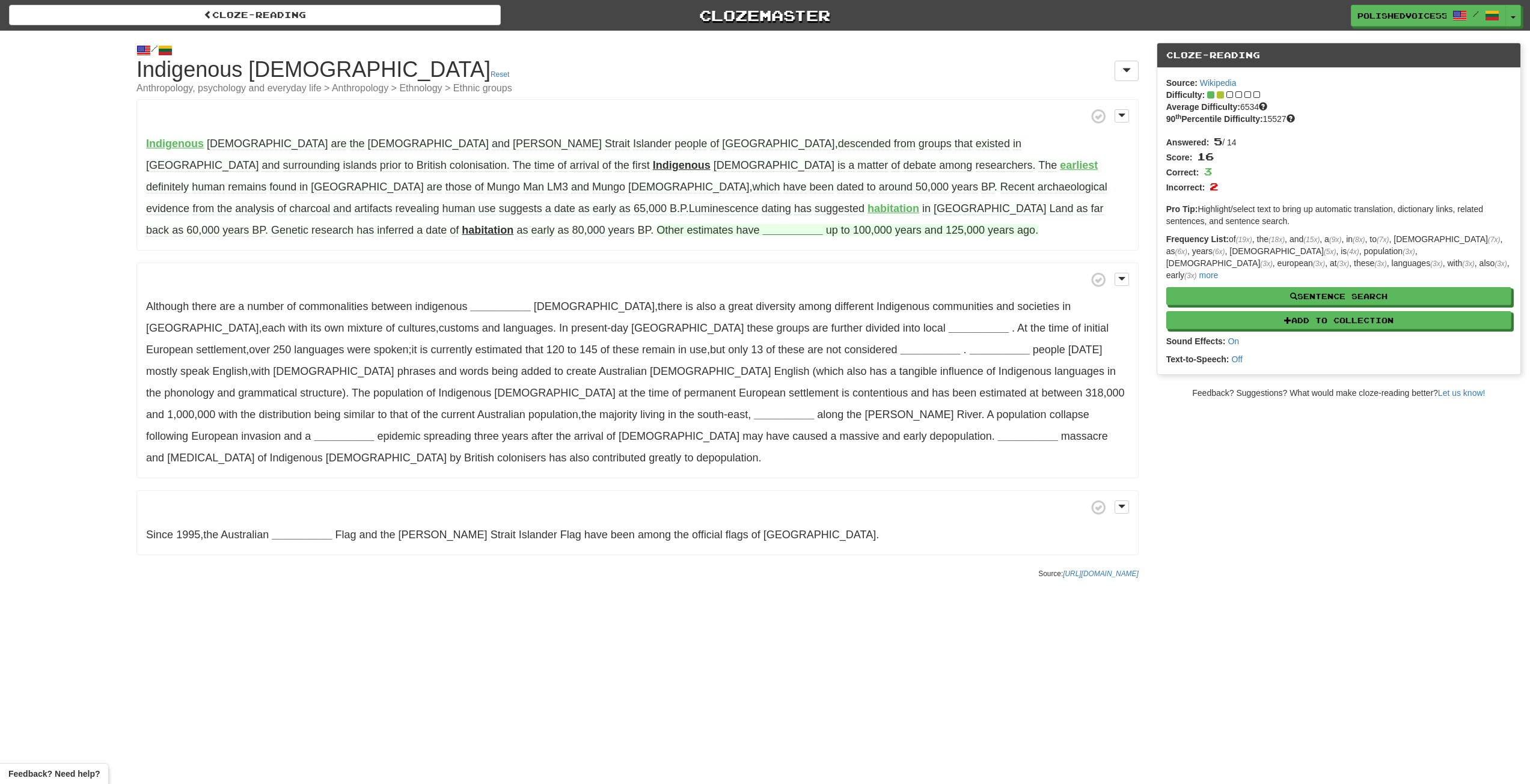
click at [823, 224] on strong "__________" at bounding box center [793, 230] width 60 height 12
click at [860, 249] on button "ranged" at bounding box center [807, 262] width 105 height 26
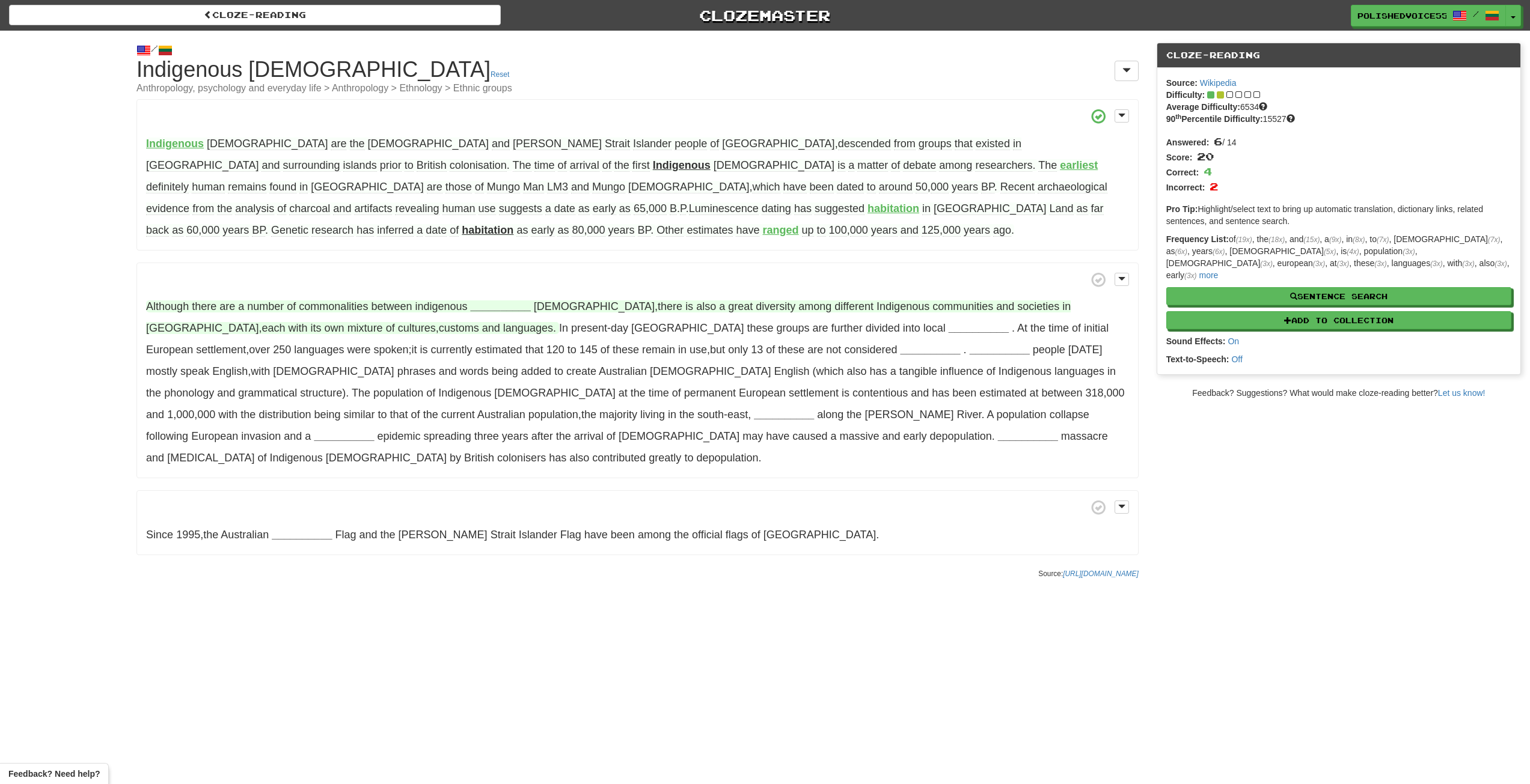
click at [514, 307] on strong "__________" at bounding box center [501, 306] width 60 height 12
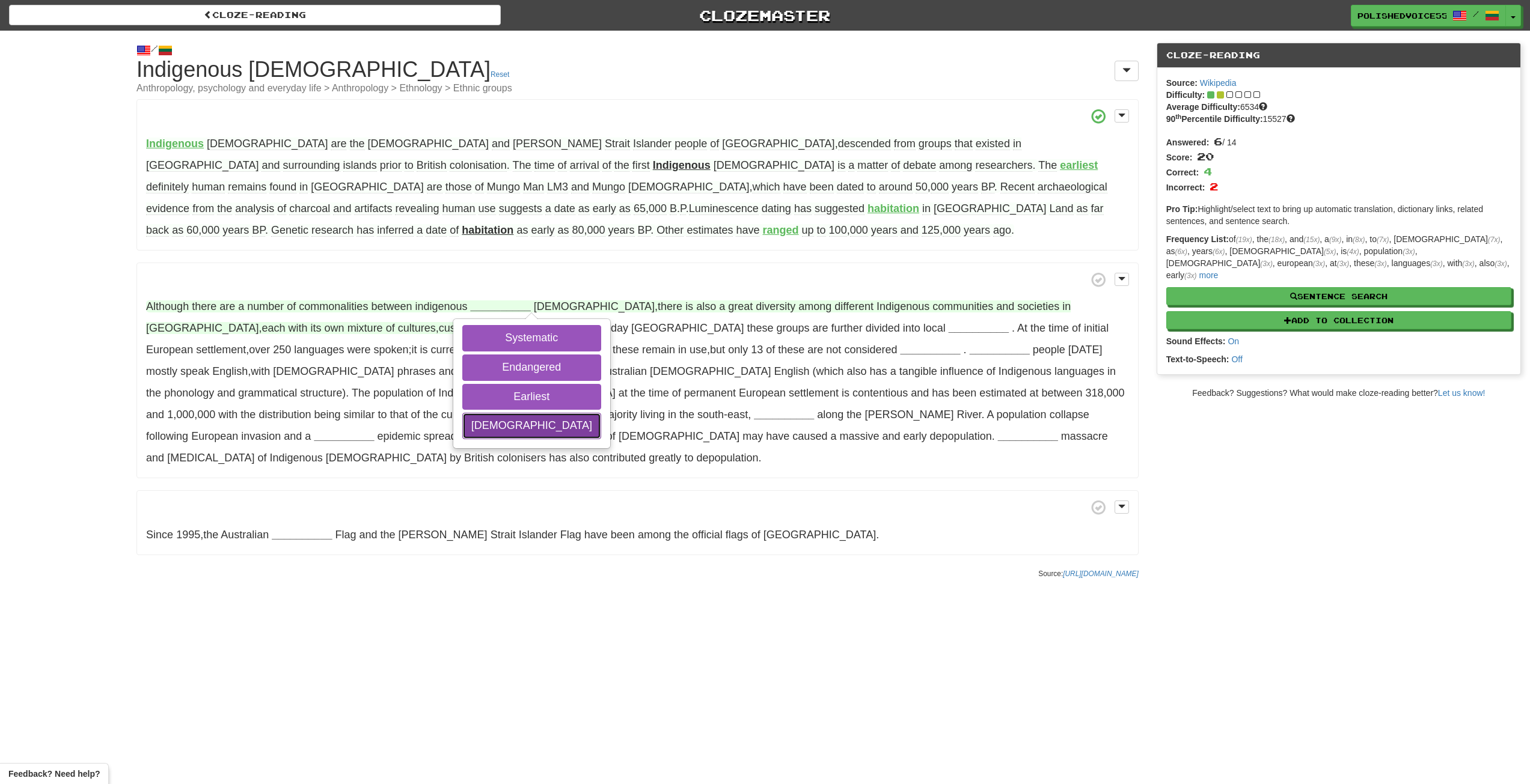
click at [523, 429] on button "Aboriginal" at bounding box center [532, 425] width 139 height 26
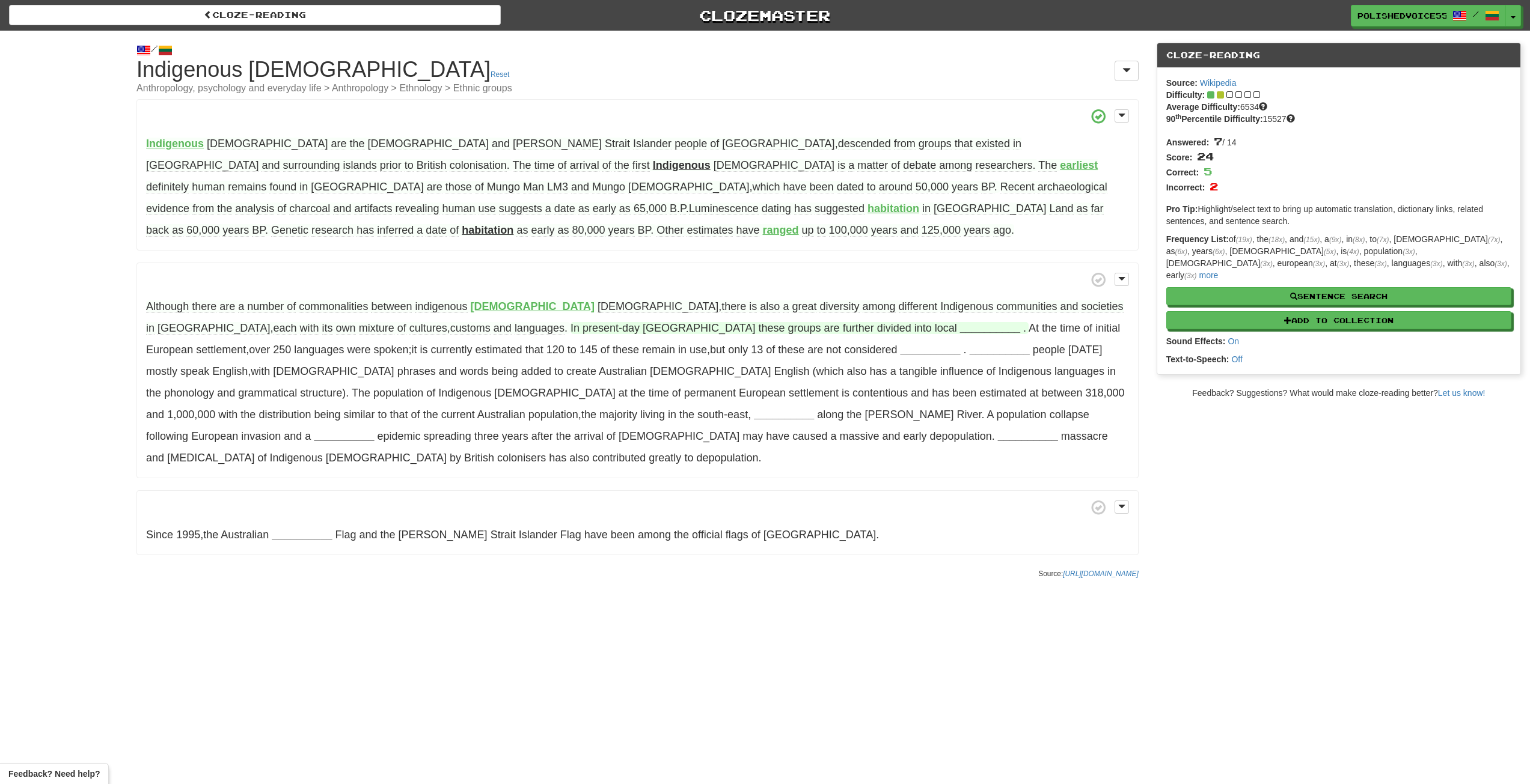
click at [960, 330] on strong "__________" at bounding box center [990, 328] width 60 height 12
click at [880, 413] on button "communities" at bounding box center [919, 418] width 79 height 26
click at [900, 351] on strong "__________" at bounding box center [930, 350] width 60 height 12
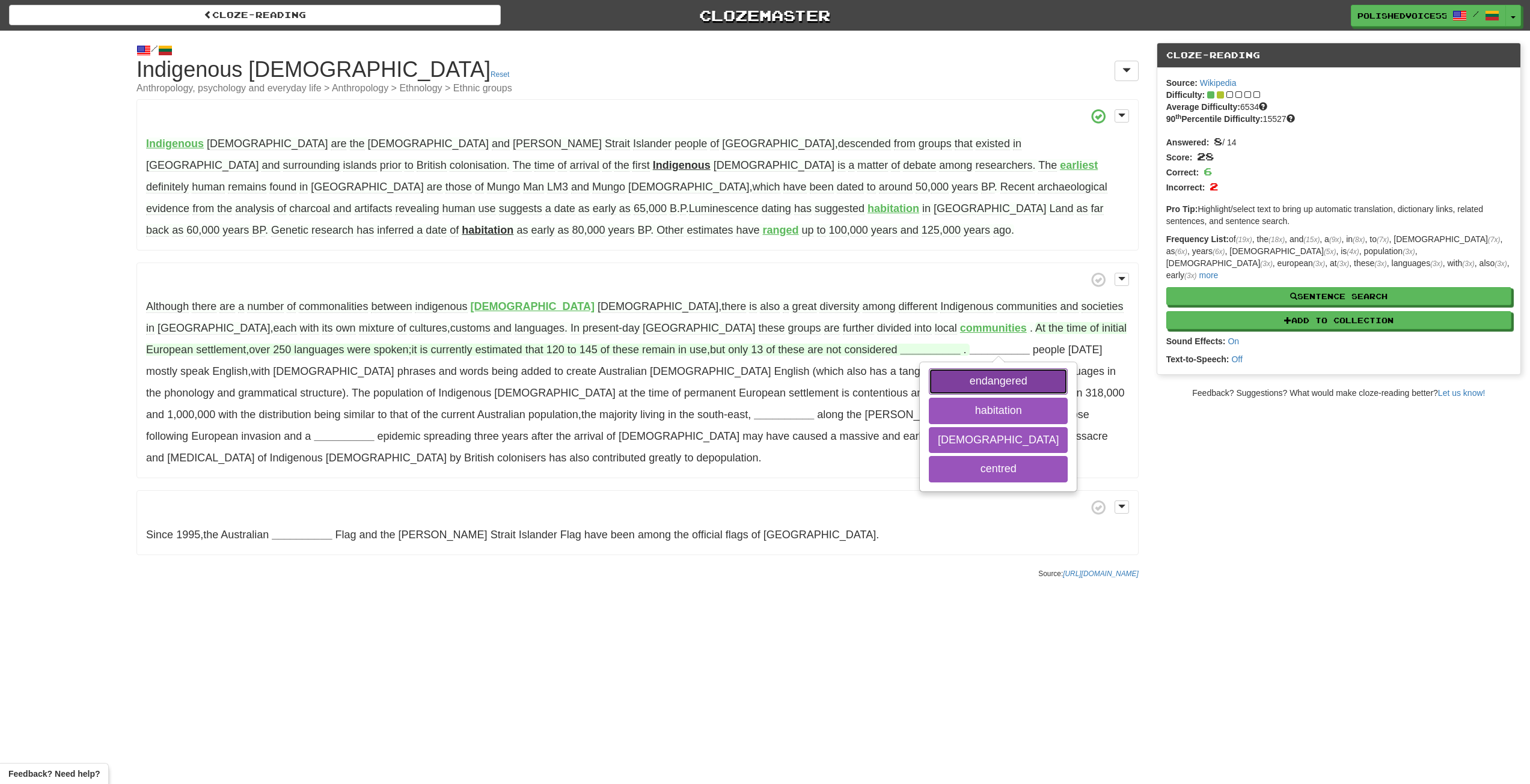
click at [929, 380] on button "endangered" at bounding box center [998, 381] width 139 height 26
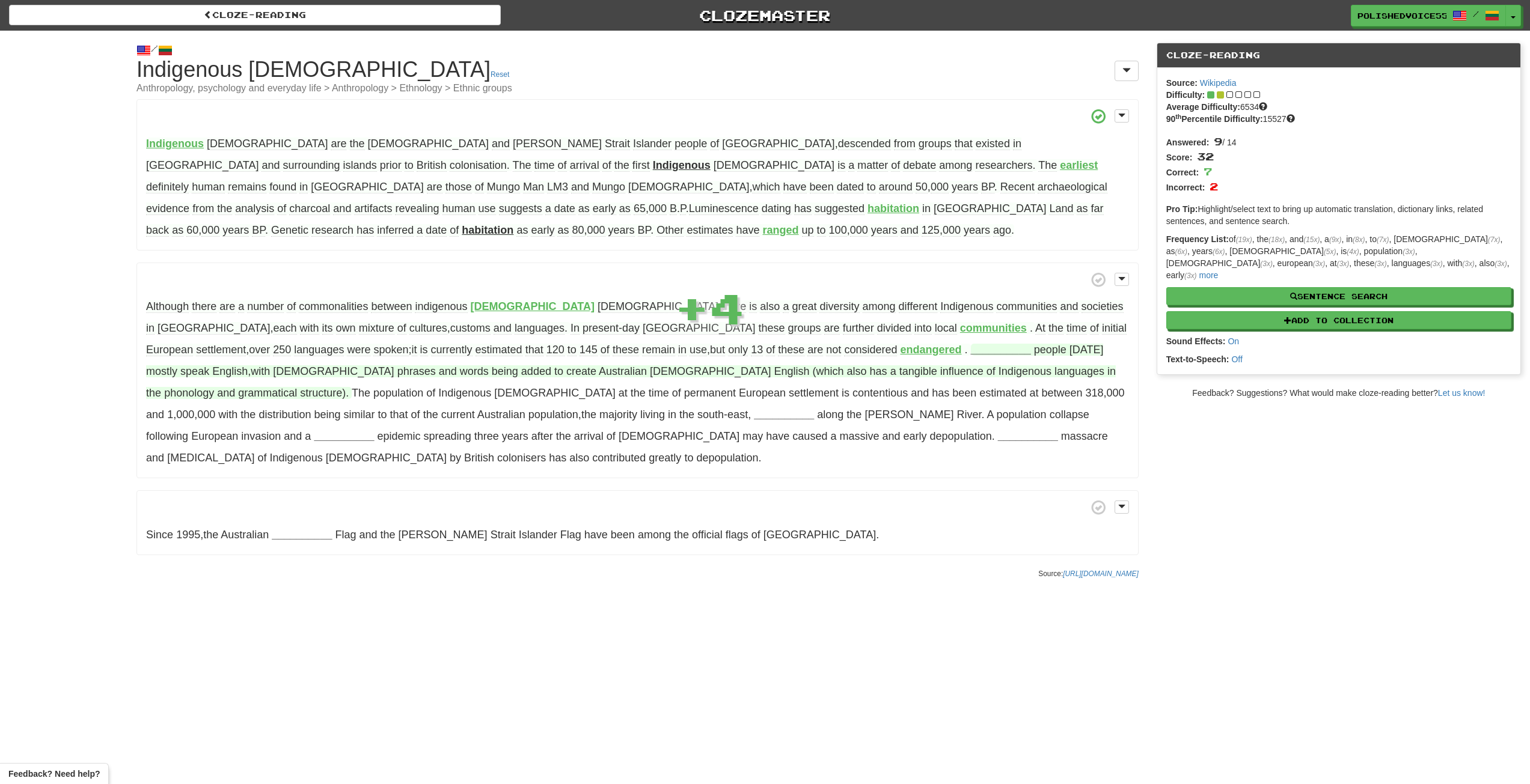
click at [971, 349] on strong "__________" at bounding box center [1001, 350] width 60 height 12
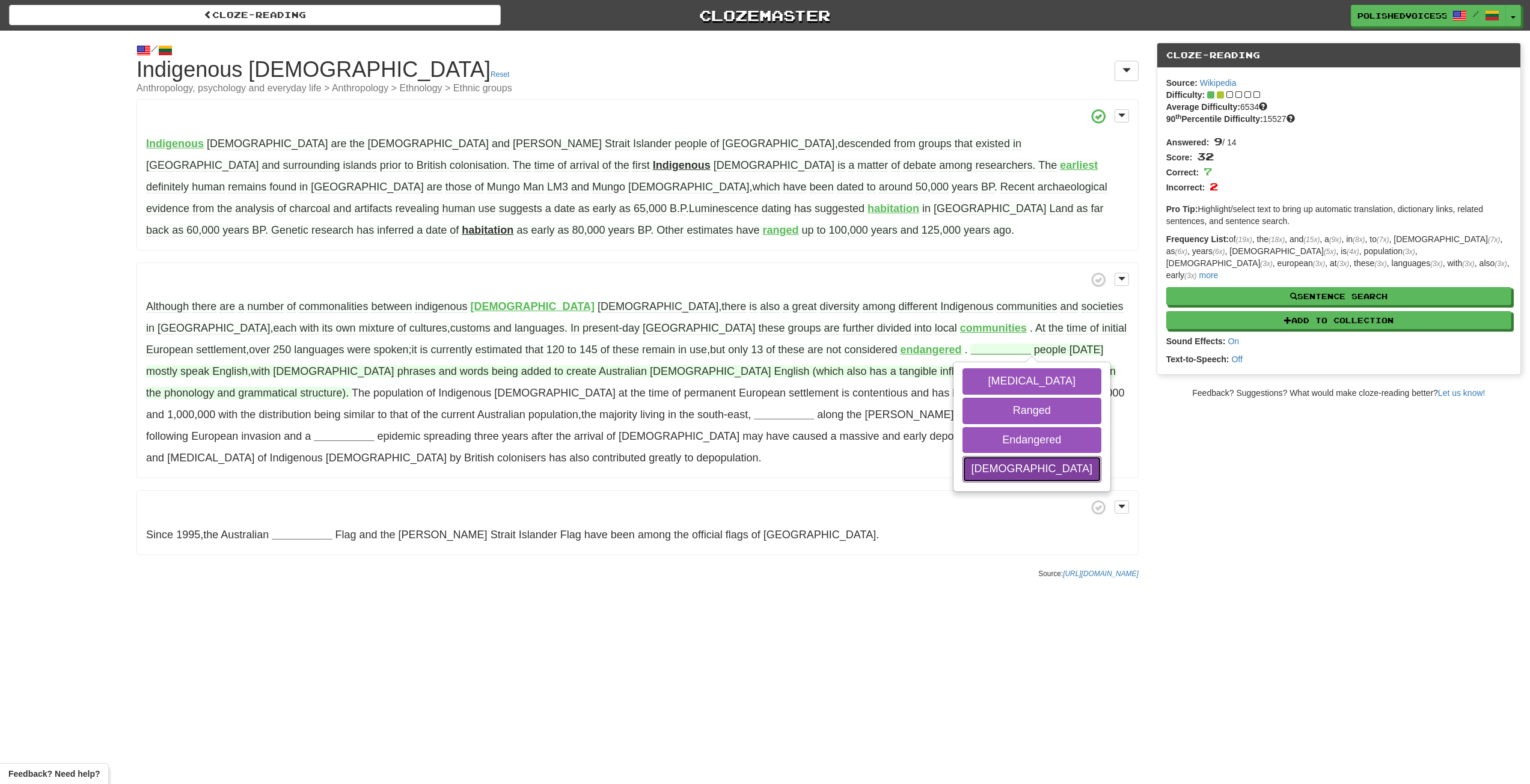
click at [963, 465] on button "Aboriginal" at bounding box center [1032, 469] width 139 height 26
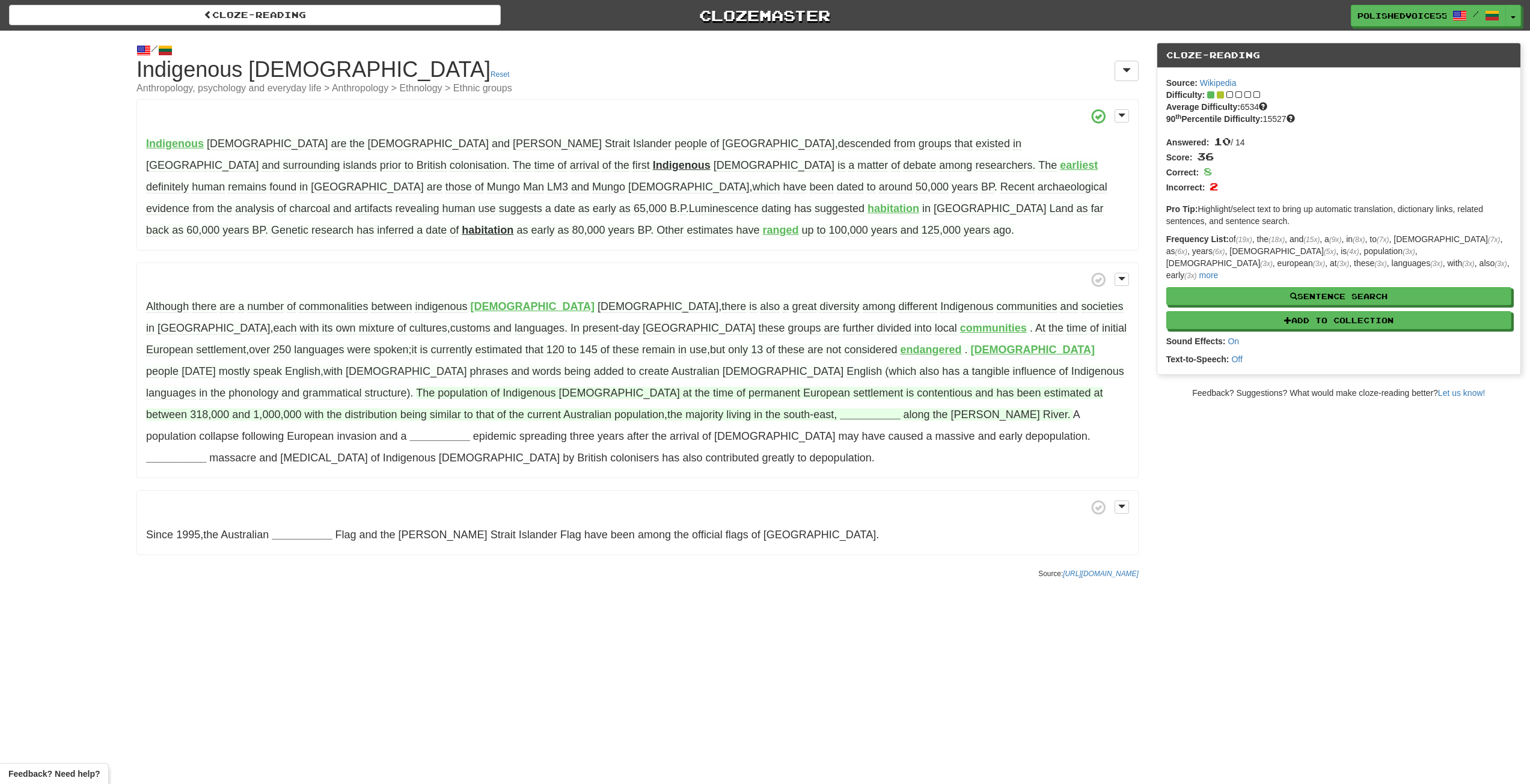
click at [840, 417] on strong "__________" at bounding box center [870, 414] width 60 height 12
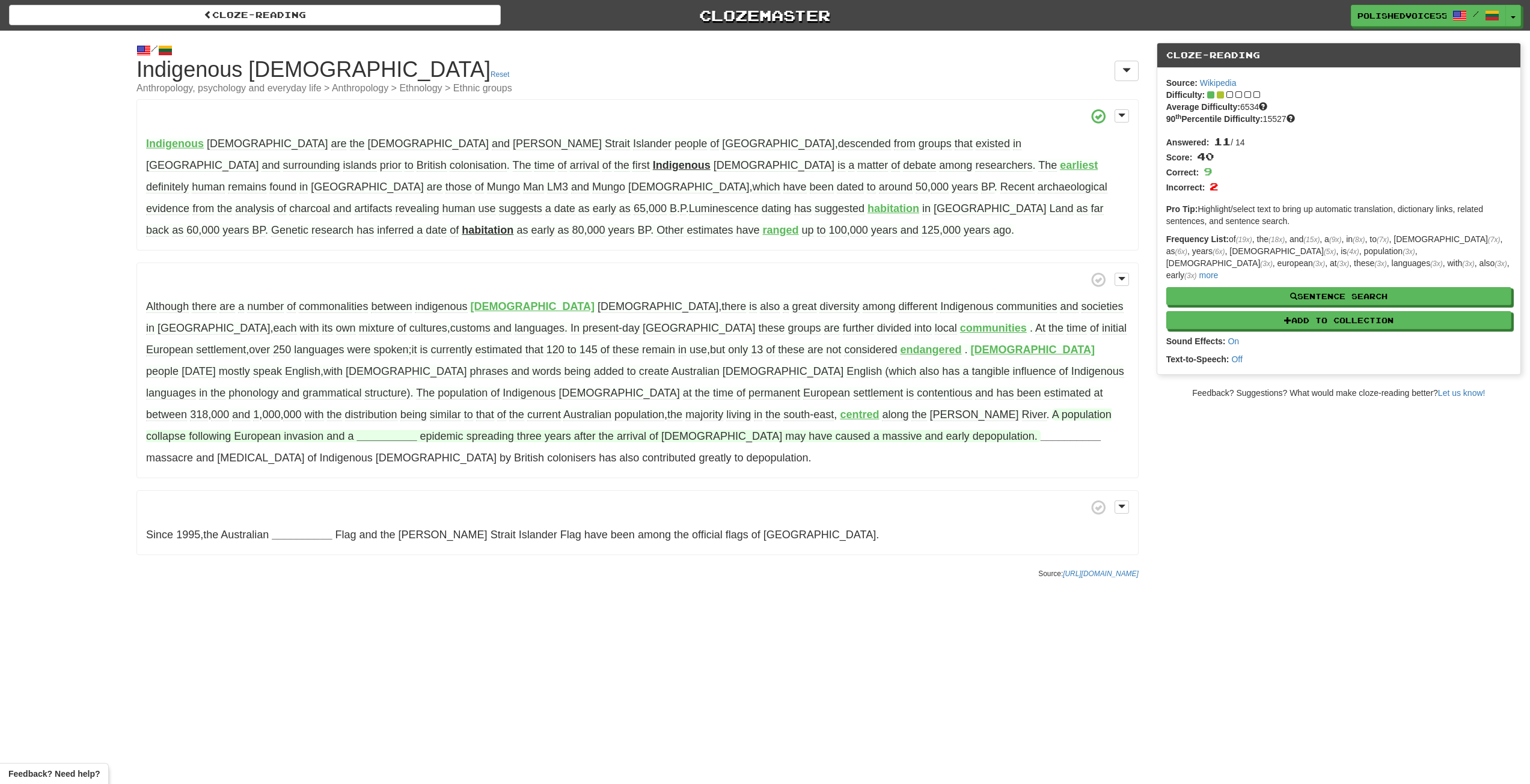
click at [417, 430] on strong "__________" at bounding box center [387, 436] width 60 height 12
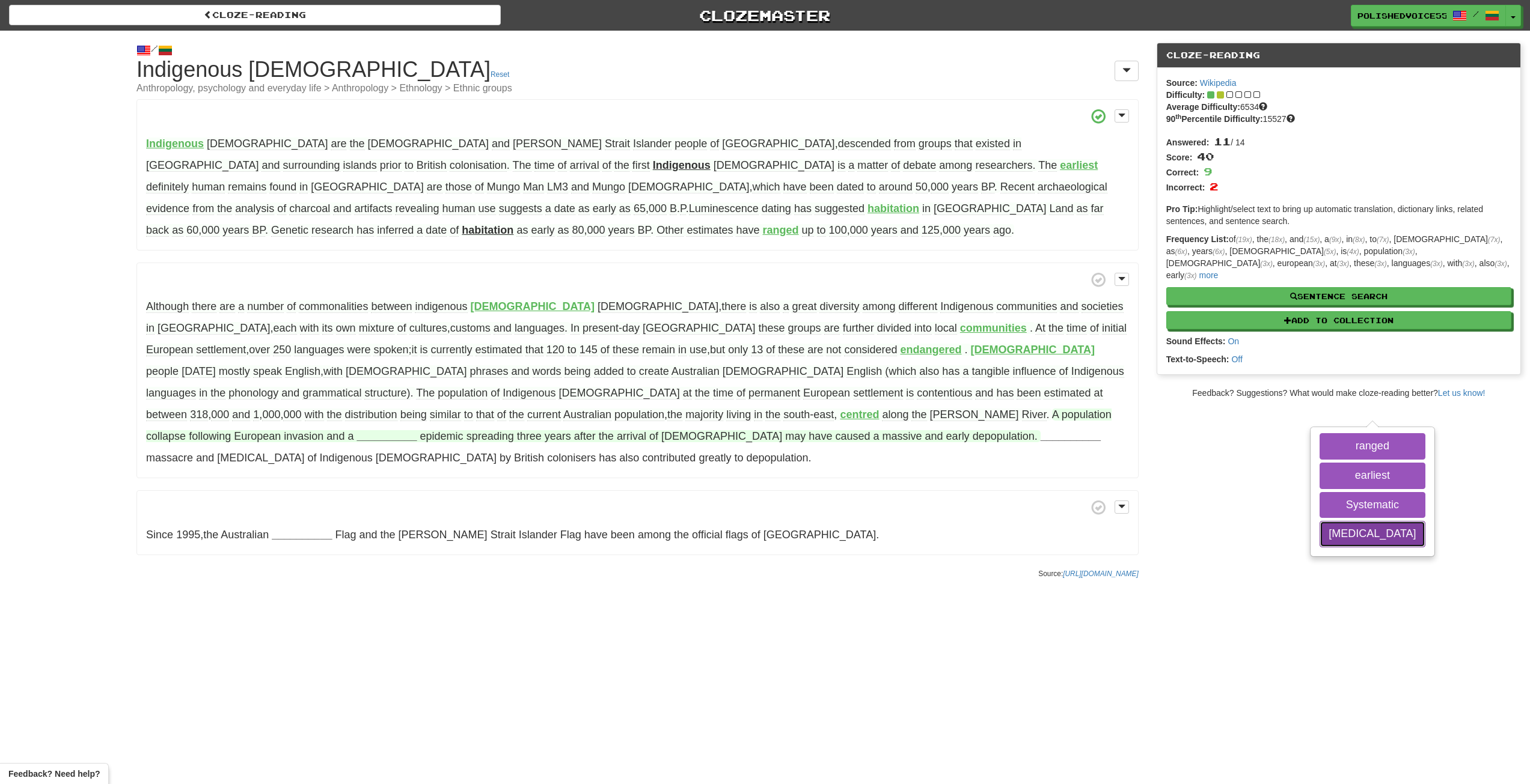
click at [1319, 533] on button "smallpox" at bounding box center [1372, 534] width 105 height 26
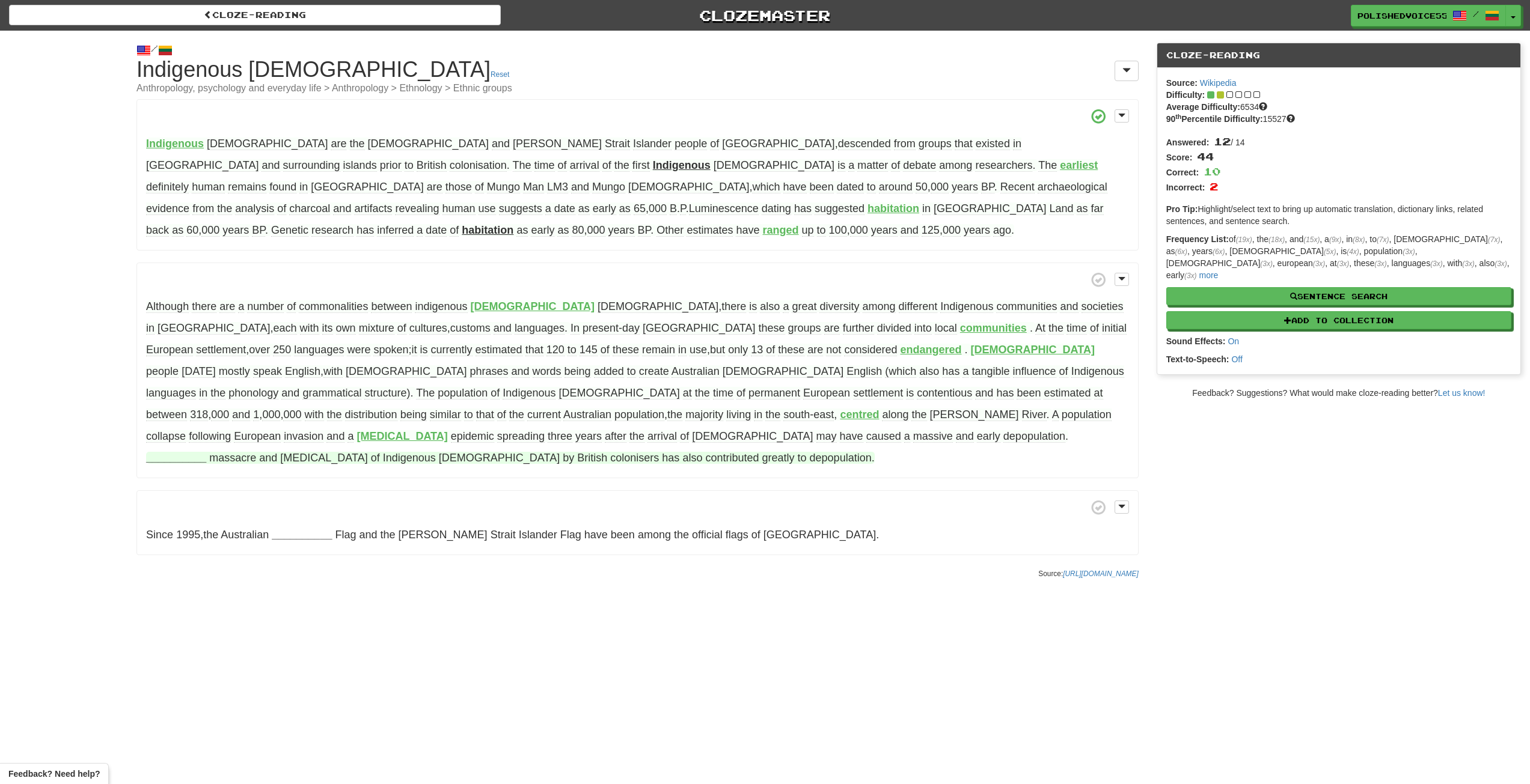
click at [206, 452] on strong "__________" at bounding box center [176, 457] width 60 height 12
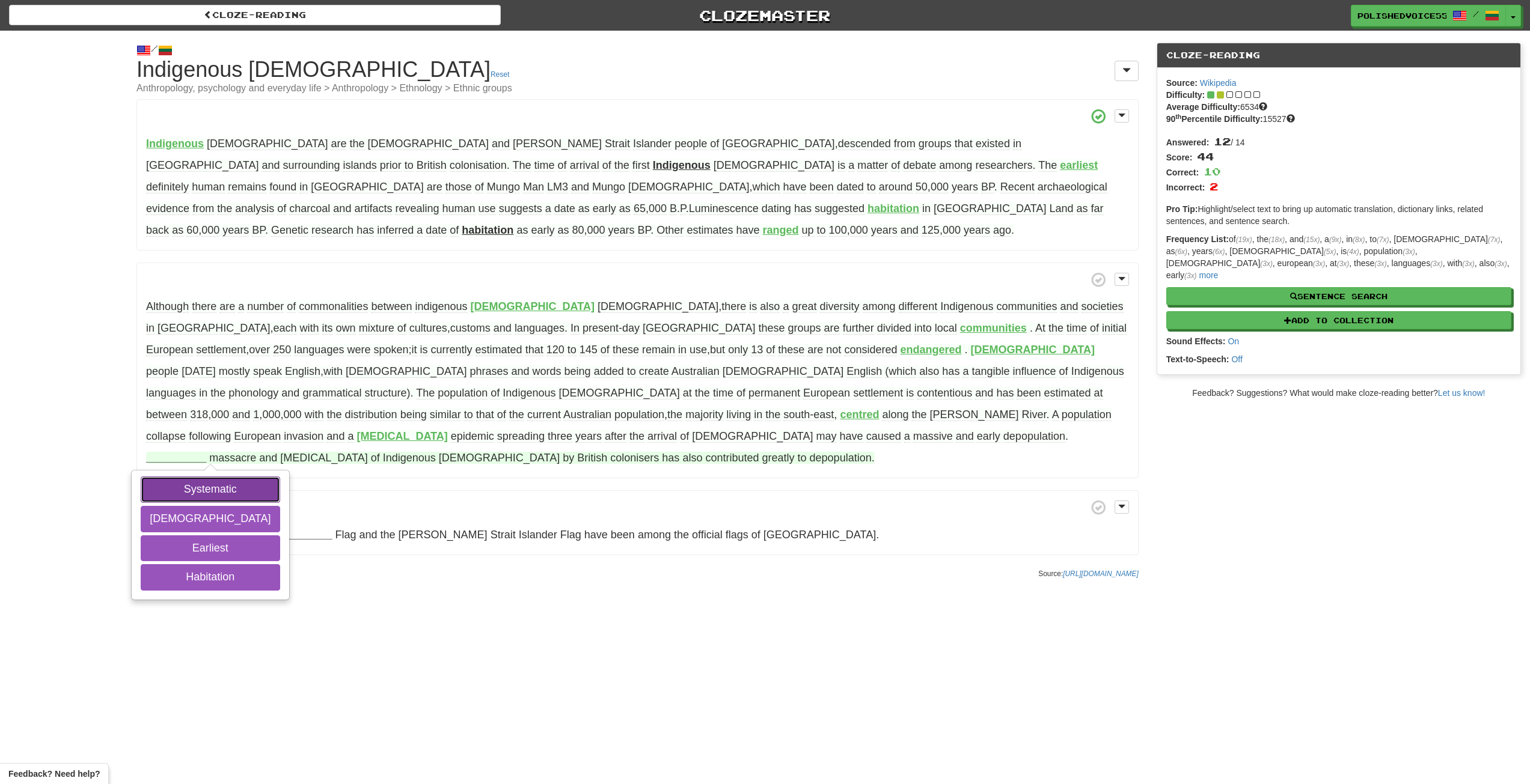
click at [280, 477] on button "Systematic" at bounding box center [210, 489] width 139 height 26
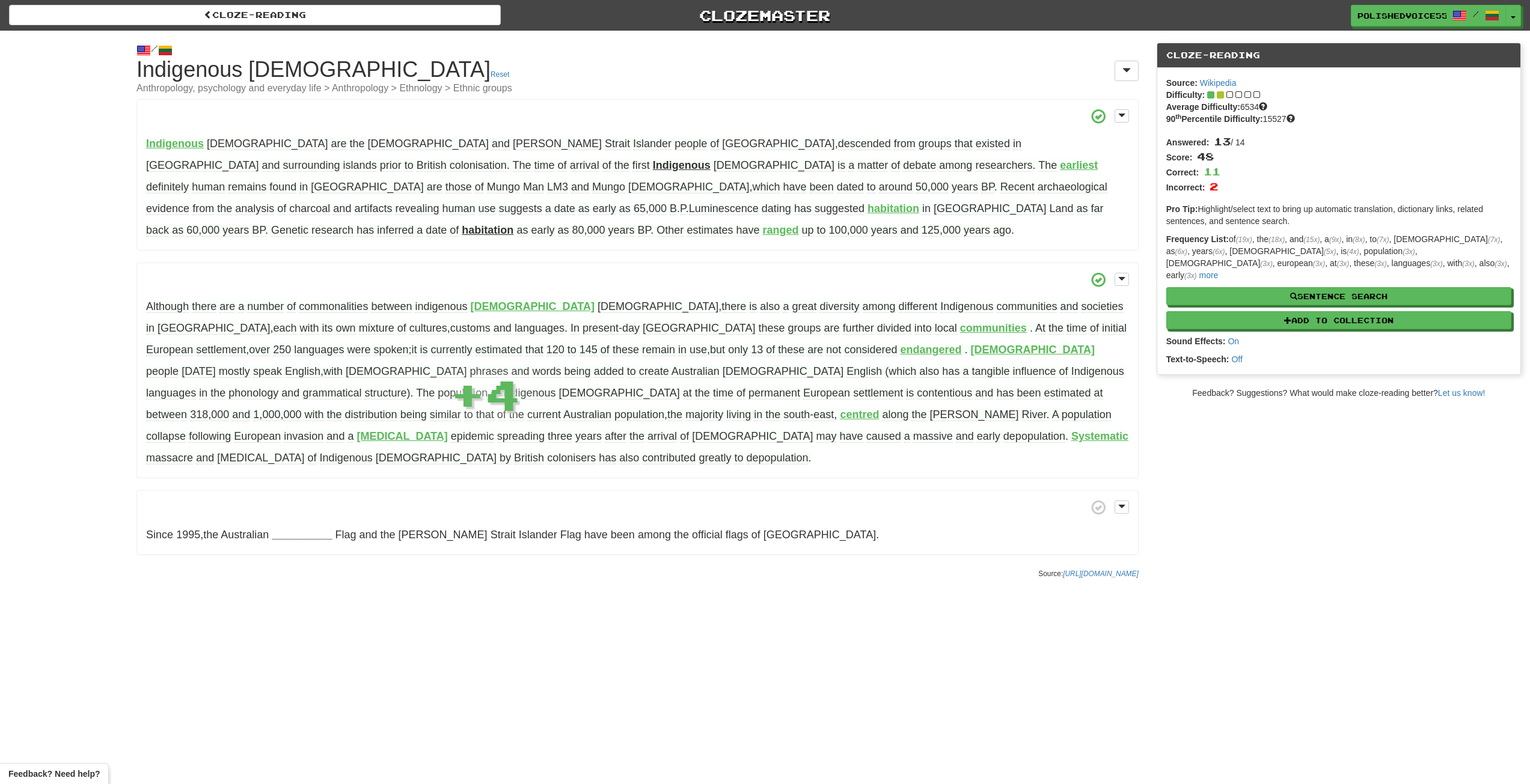
click at [193, 452] on span "massacre" at bounding box center [169, 458] width 47 height 13
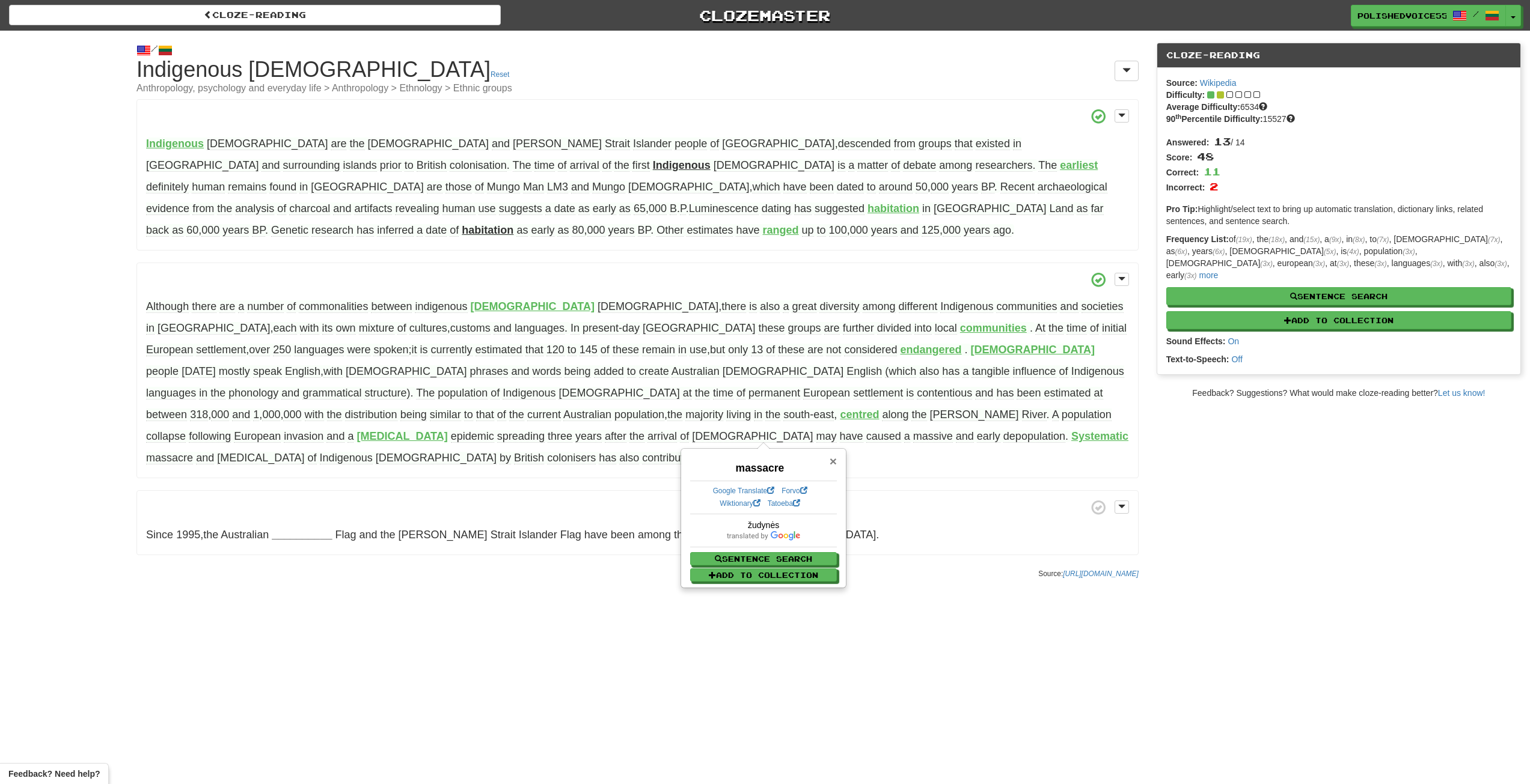
click at [834, 462] on span "×" at bounding box center [833, 461] width 7 height 14
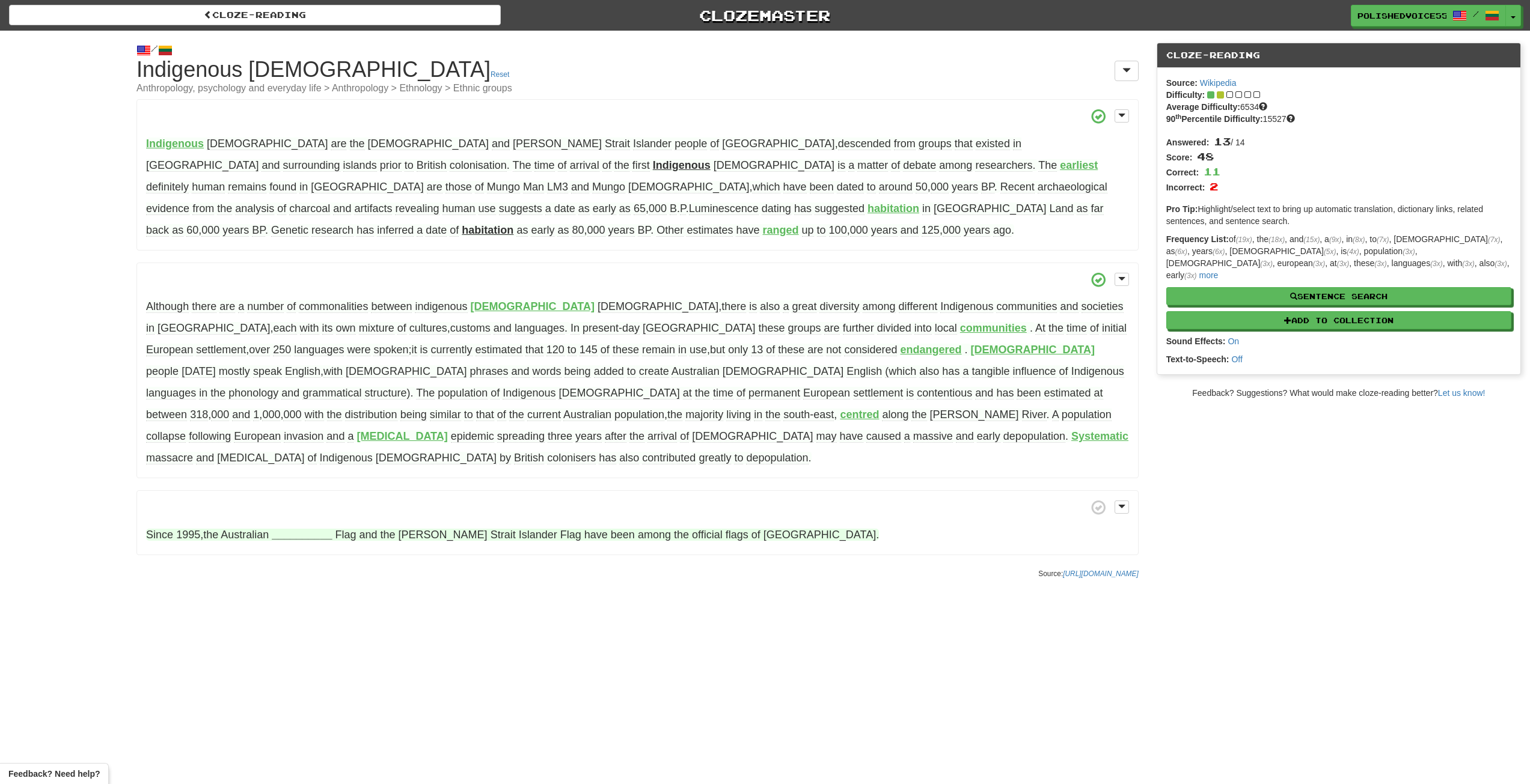
click at [303, 529] on strong "__________" at bounding box center [302, 535] width 60 height 12
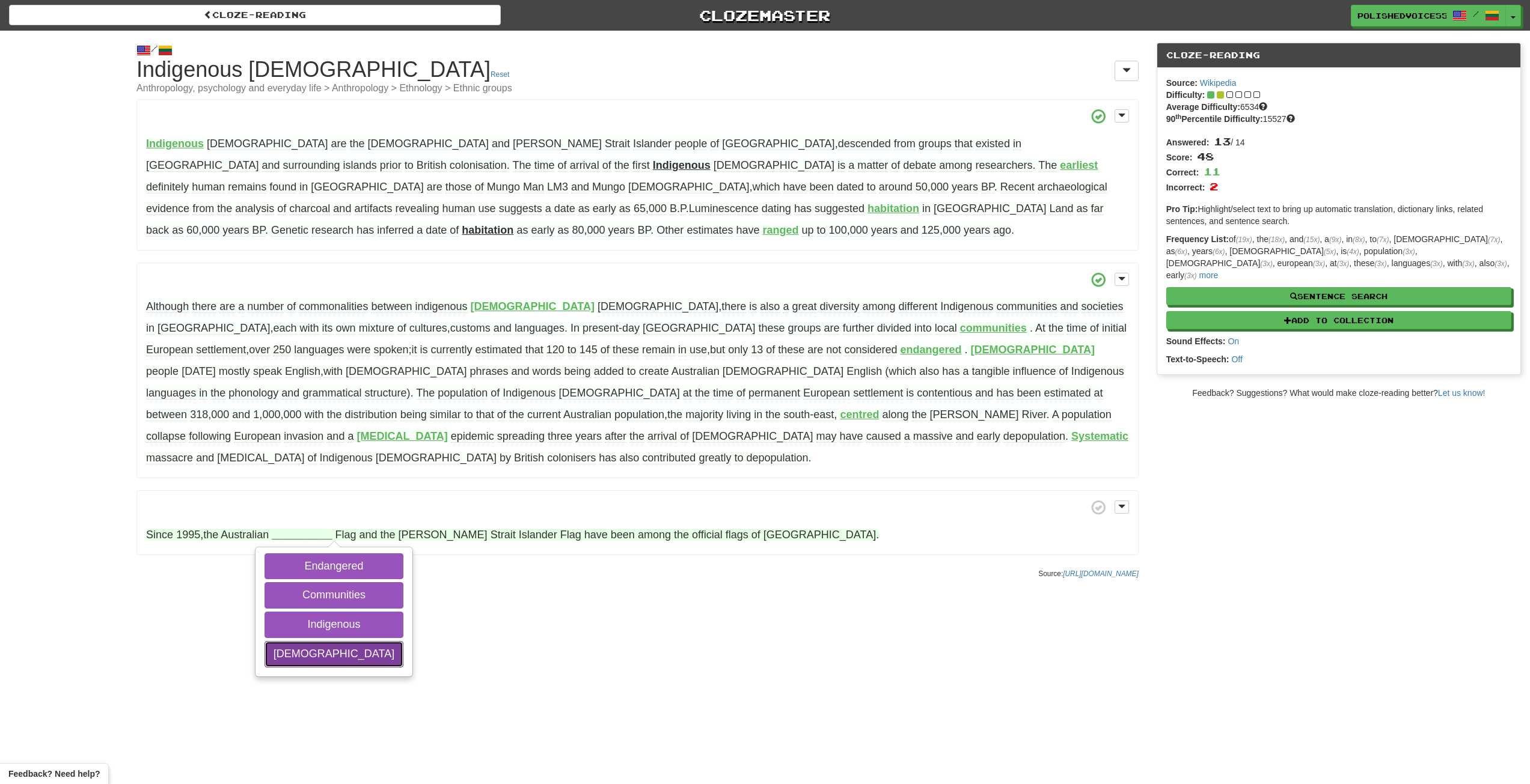
click at [306, 641] on button "Aboriginal" at bounding box center [334, 654] width 139 height 26
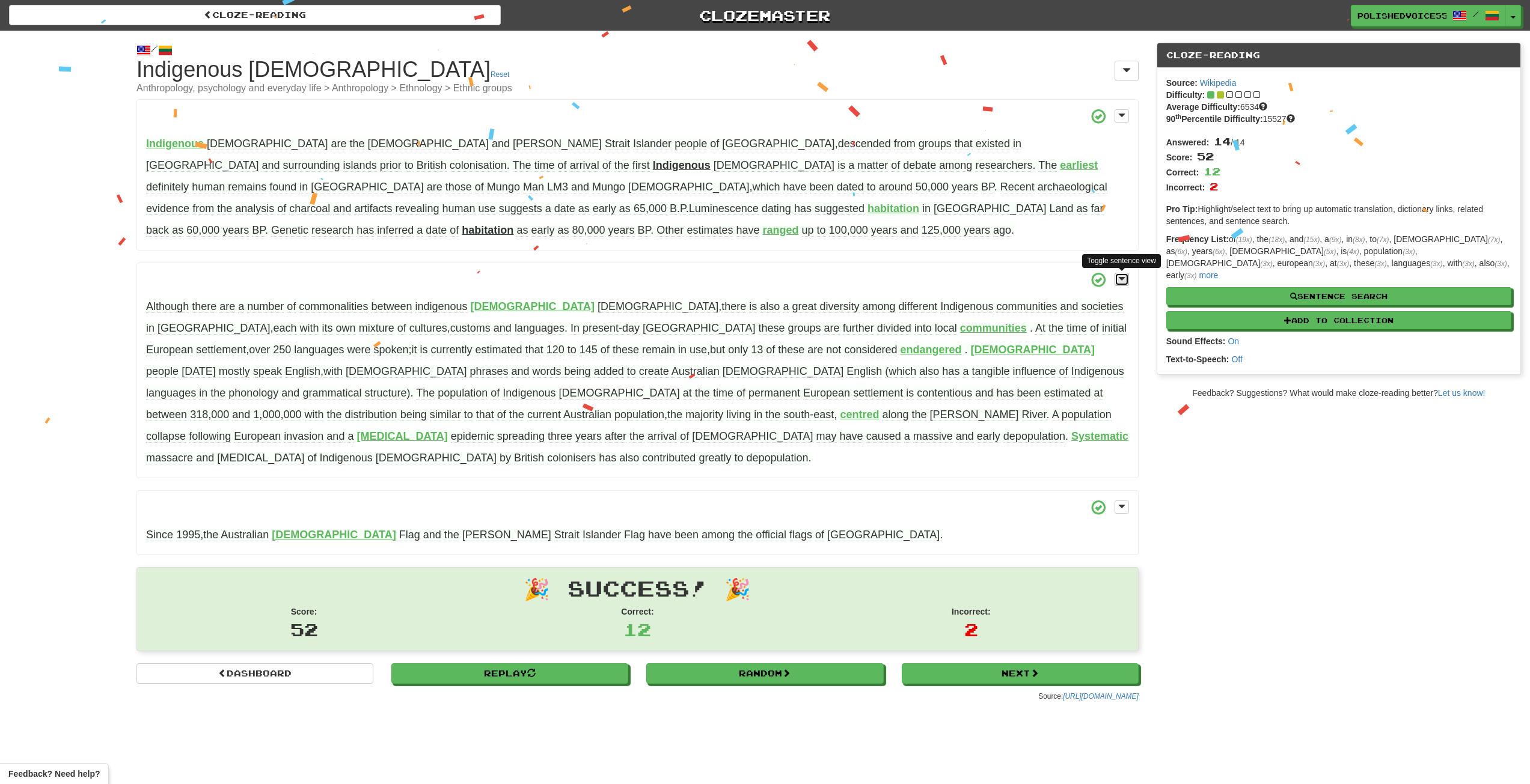
click at [1125, 281] on span at bounding box center [1121, 278] width 7 height 8
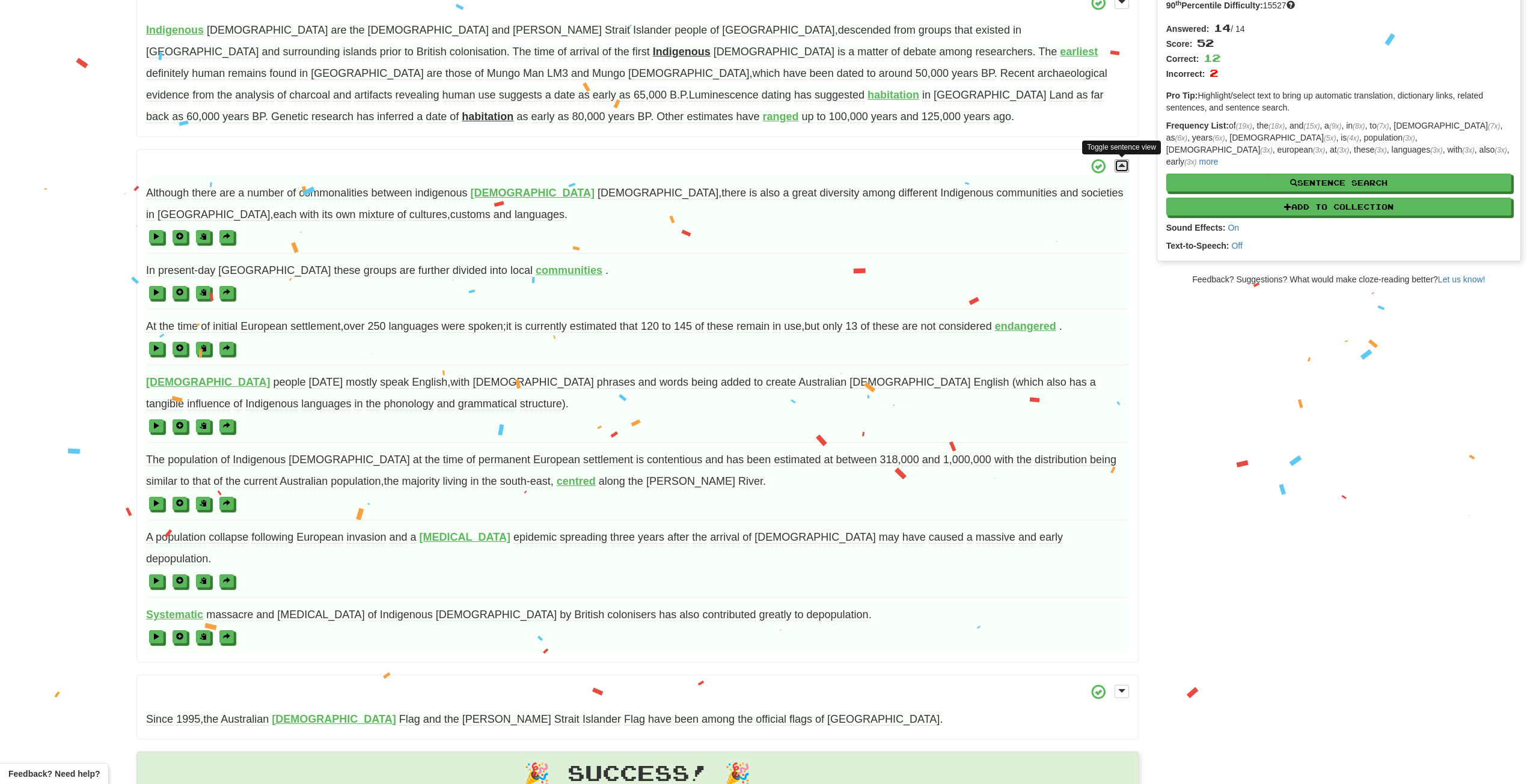
scroll to position [120, 0]
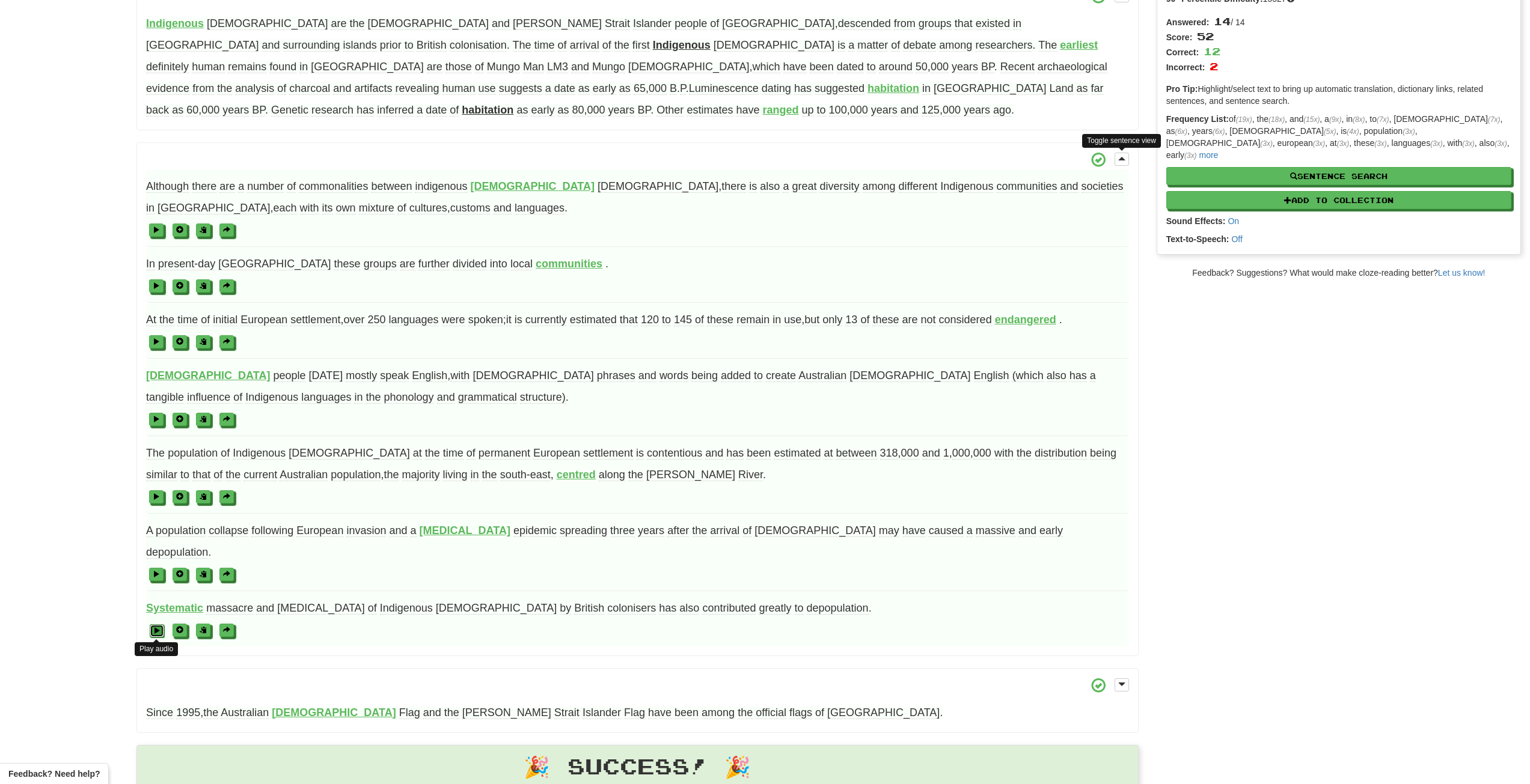
click at [158, 625] on button at bounding box center [157, 631] width 15 height 13
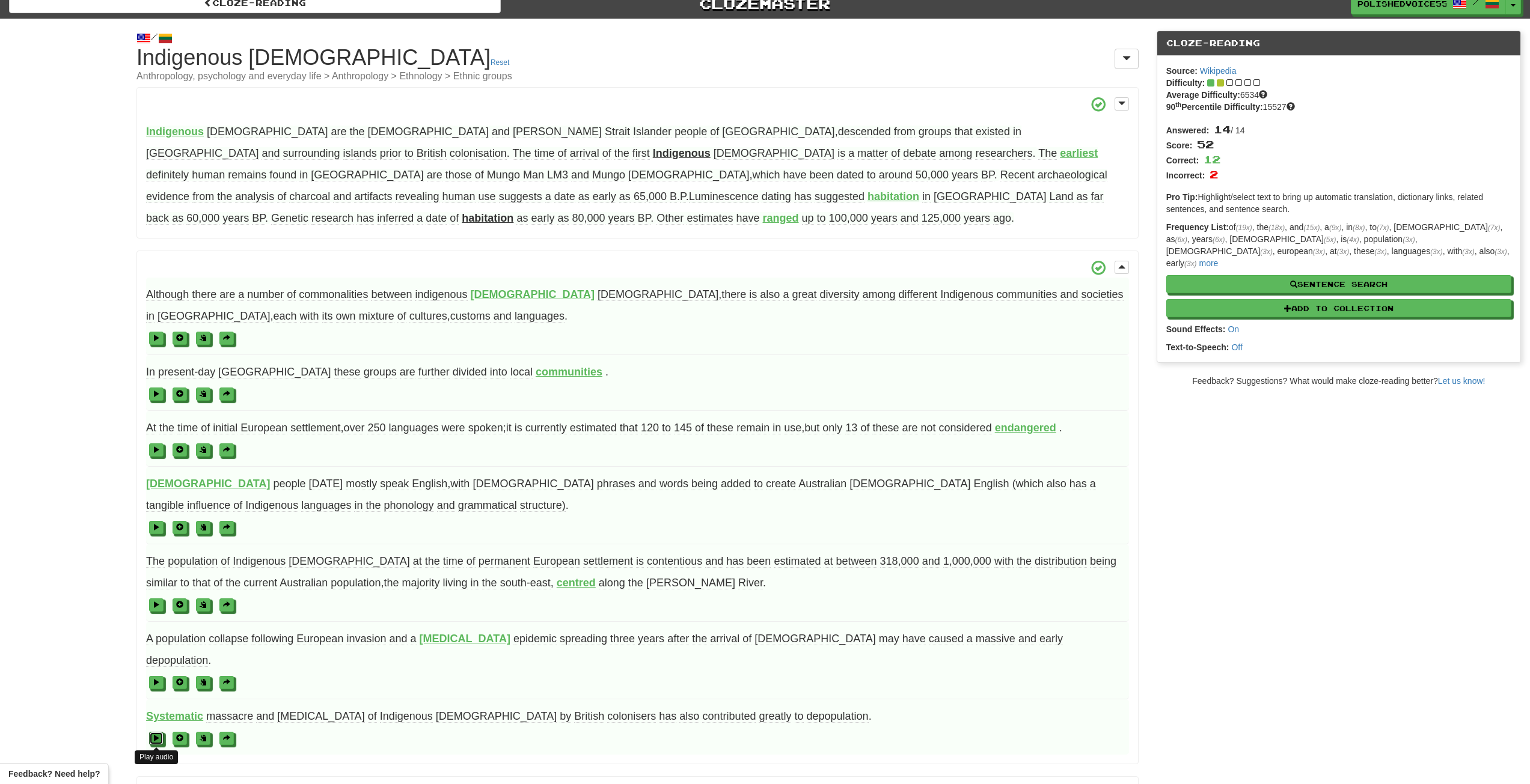
scroll to position [0, 0]
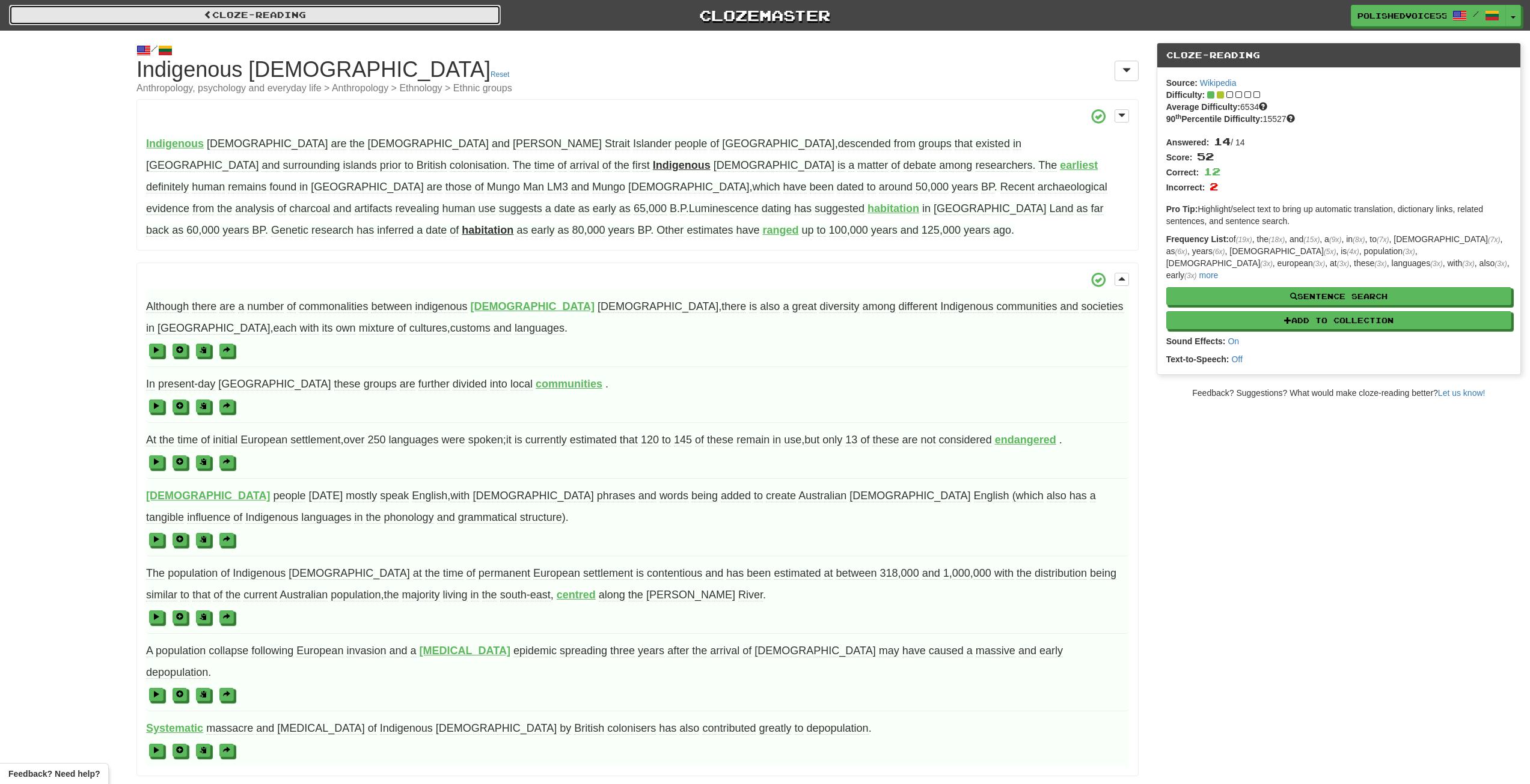
click at [264, 18] on link "Cloze-Reading" at bounding box center [255, 15] width 491 height 20
